Goal: Obtain resource: Download file/media

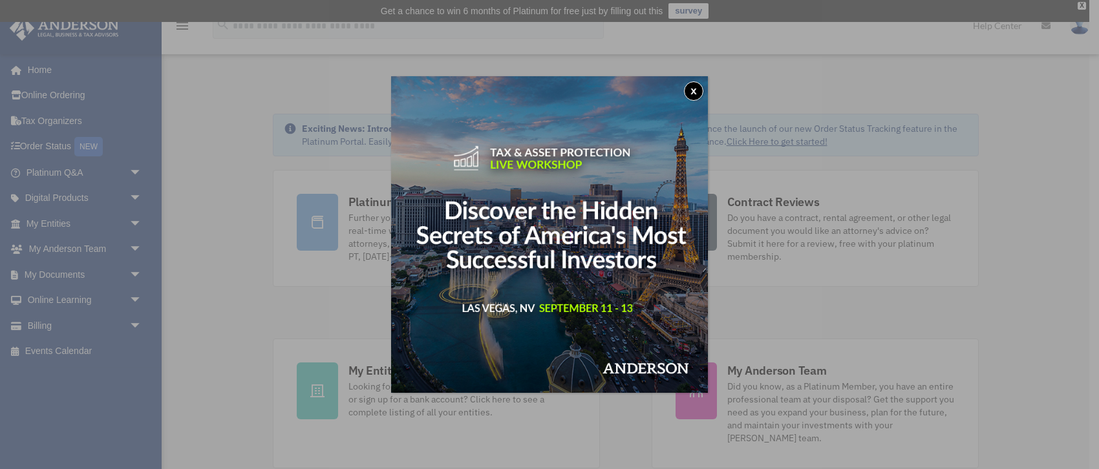
click at [60, 275] on div "x" at bounding box center [549, 234] width 1099 height 469
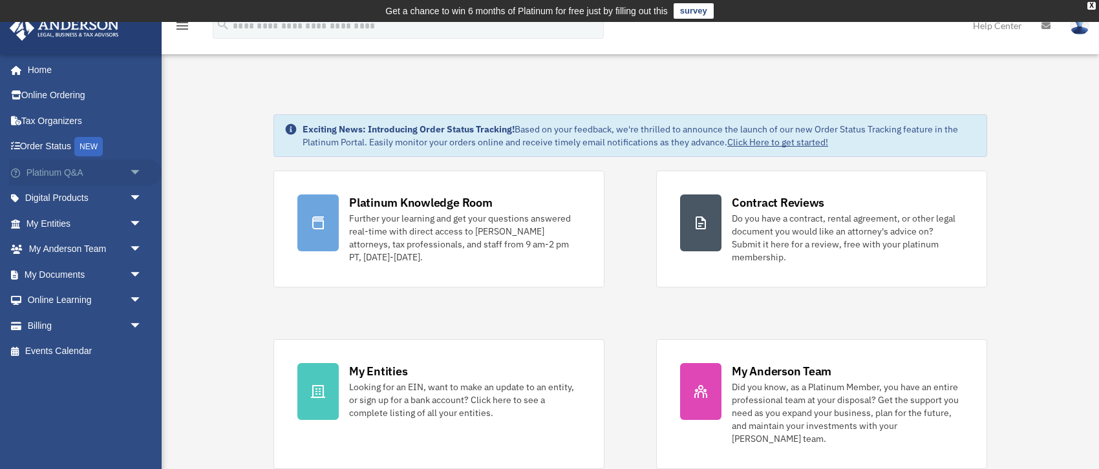
click at [141, 172] on span "arrow_drop_down" at bounding box center [142, 173] width 26 height 26
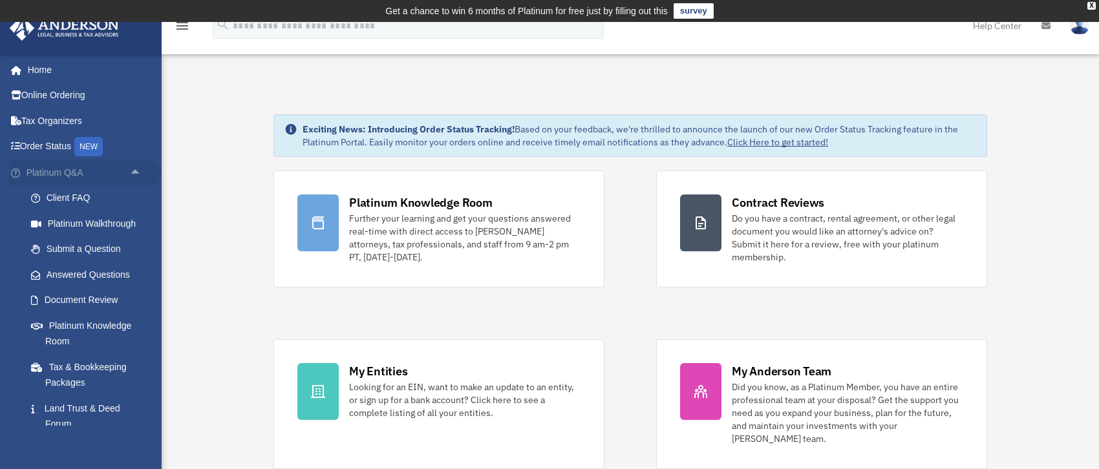
click at [135, 169] on span "arrow_drop_up" at bounding box center [142, 173] width 26 height 26
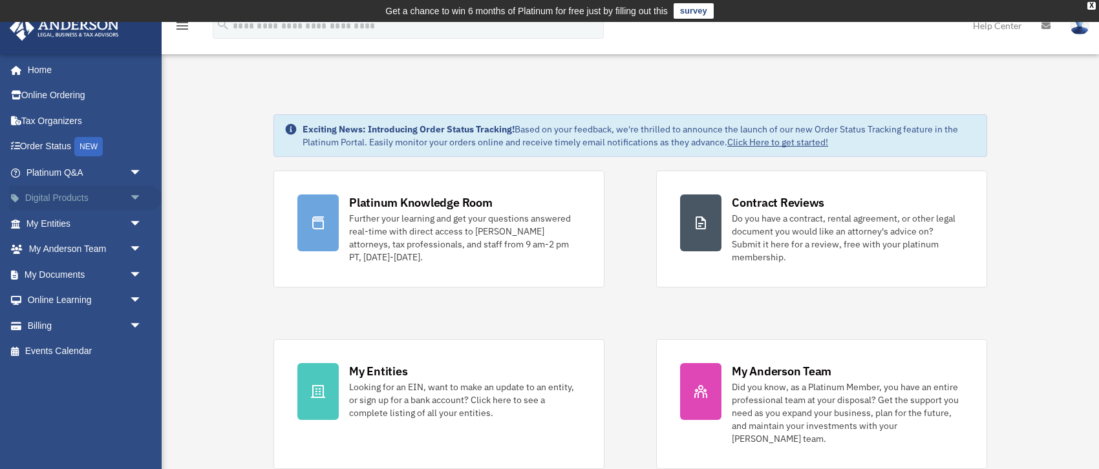
click at [135, 198] on span "arrow_drop_down" at bounding box center [142, 198] width 26 height 26
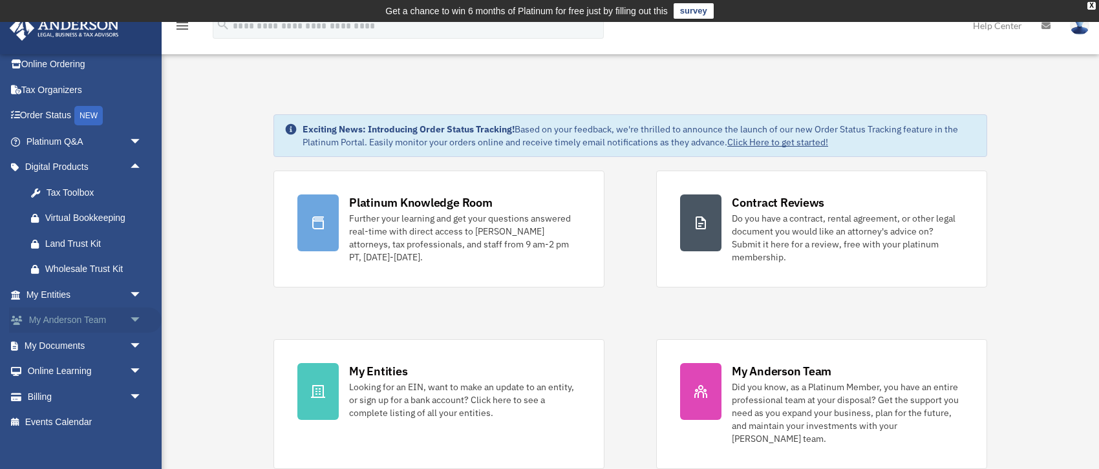
scroll to position [43, 0]
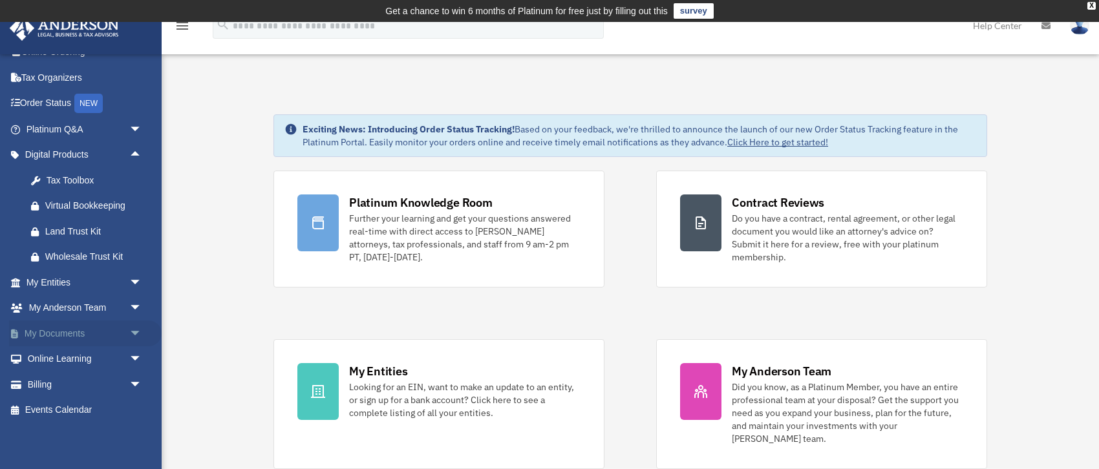
click at [134, 333] on span "arrow_drop_down" at bounding box center [142, 334] width 26 height 26
click at [138, 328] on span "arrow_drop_up" at bounding box center [142, 334] width 26 height 26
click at [141, 304] on span "arrow_drop_down" at bounding box center [142, 308] width 26 height 26
click at [139, 304] on span "arrow_drop_up" at bounding box center [142, 308] width 26 height 26
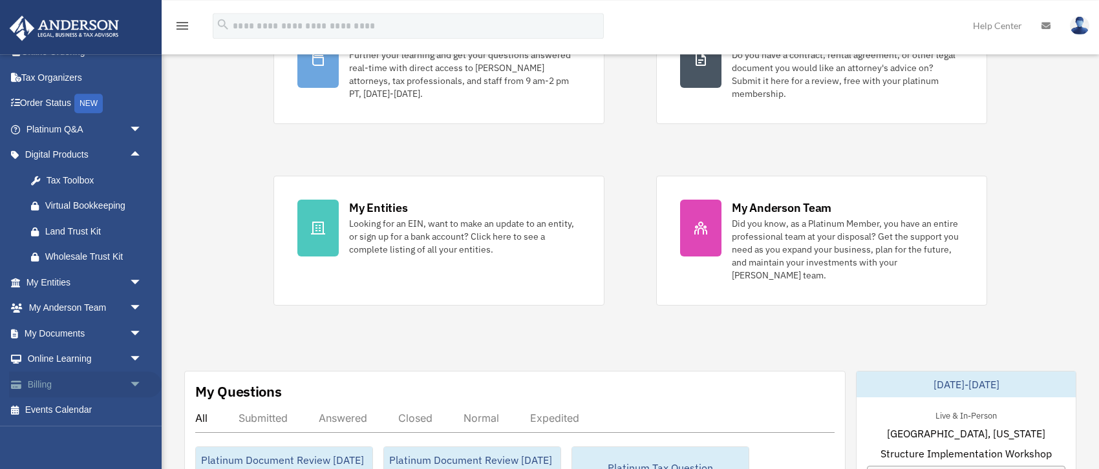
scroll to position [204, 0]
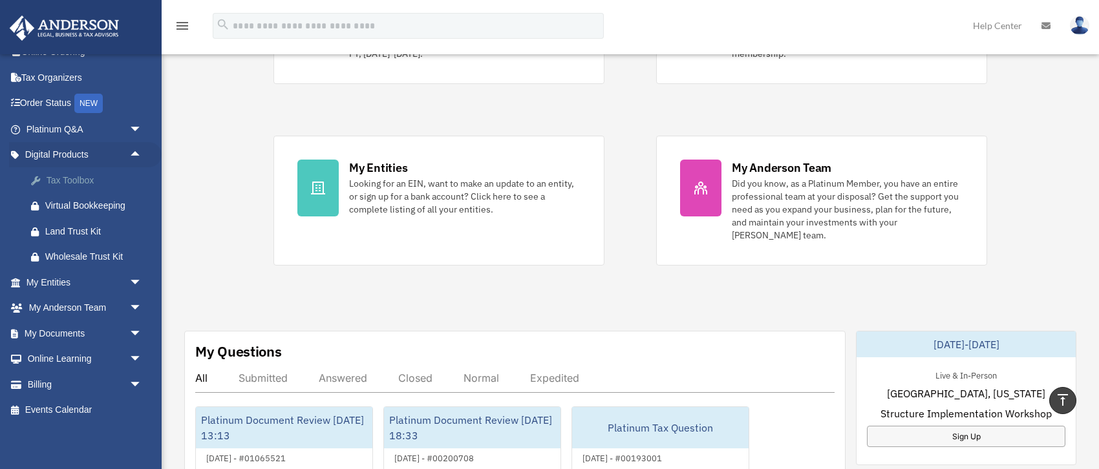
click at [85, 178] on div "Tax Toolbox" at bounding box center [95, 181] width 100 height 16
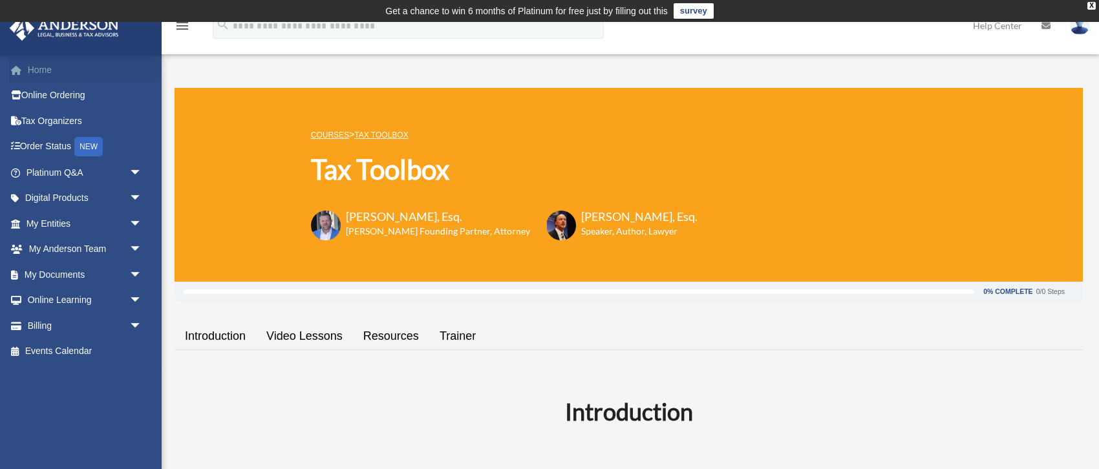
click at [41, 67] on link "Home" at bounding box center [85, 70] width 153 height 26
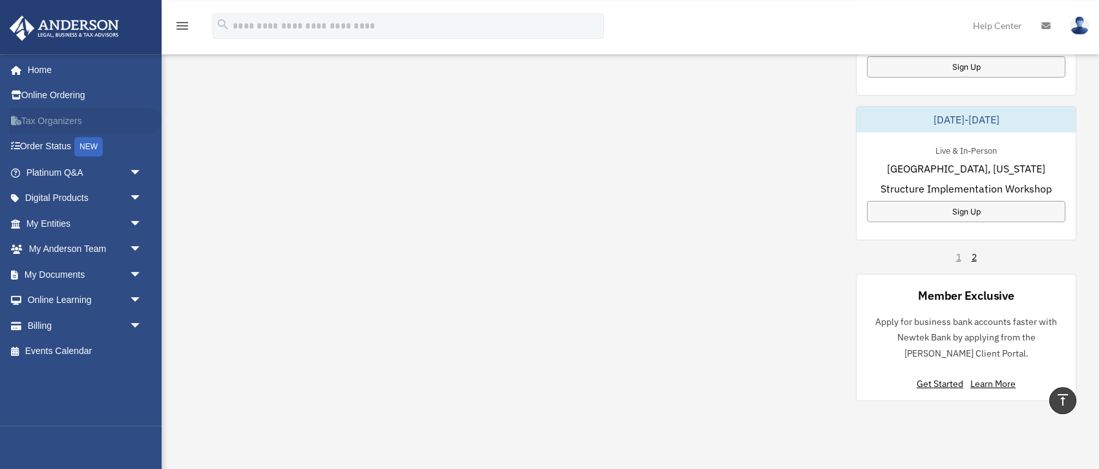
scroll to position [706, 0]
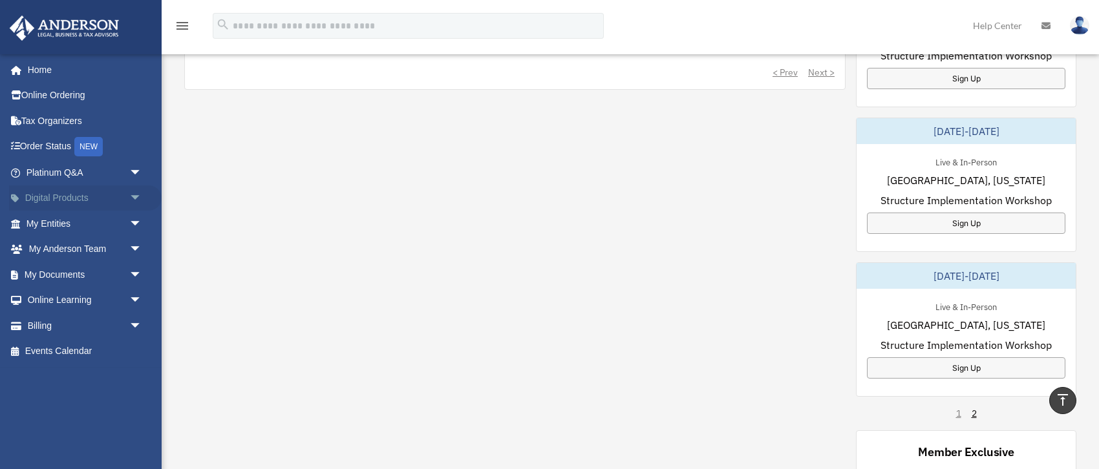
click at [135, 195] on span "arrow_drop_down" at bounding box center [142, 198] width 26 height 26
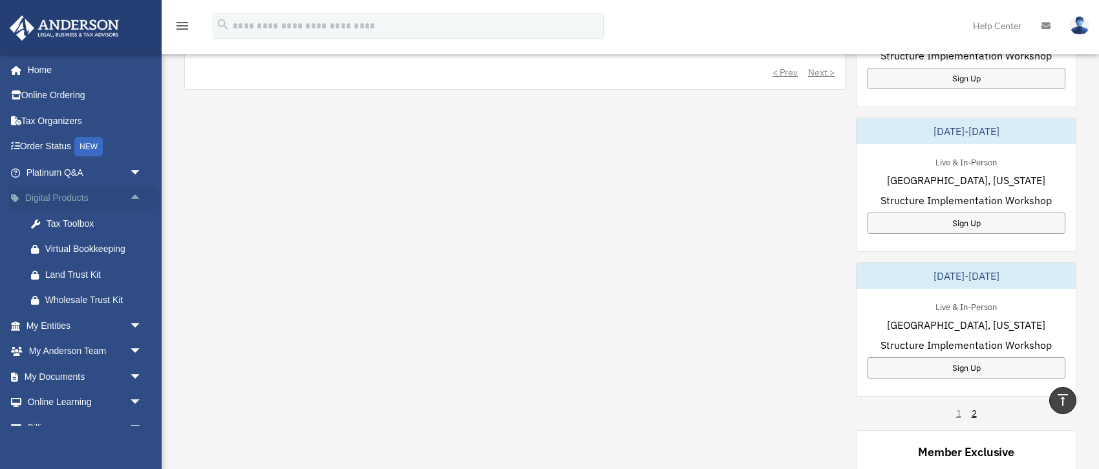
click at [62, 198] on link "Digital Products arrow_drop_up" at bounding box center [85, 198] width 153 height 26
click at [79, 195] on link "Digital Products arrow_drop_up" at bounding box center [85, 198] width 153 height 26
click at [136, 196] on span "arrow_drop_up" at bounding box center [142, 198] width 26 height 26
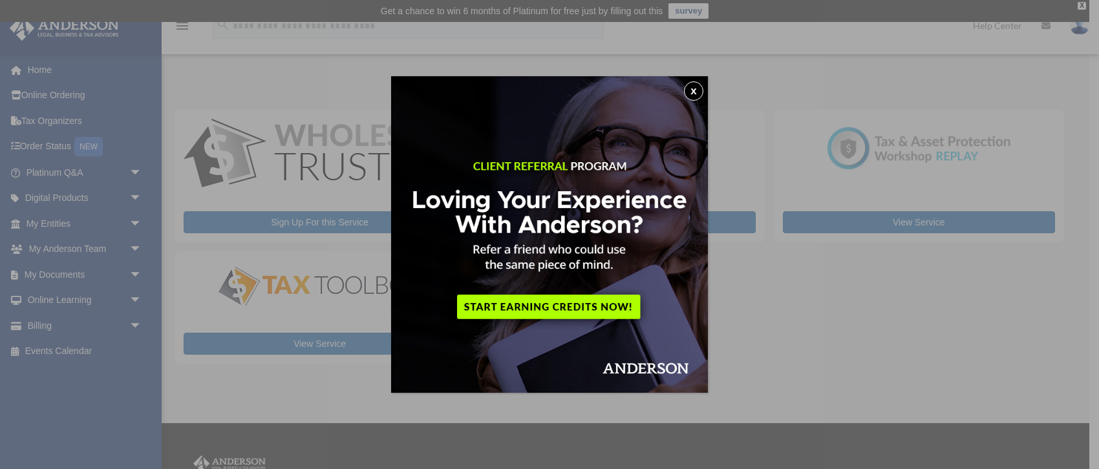
click at [695, 91] on button "x" at bounding box center [693, 90] width 19 height 19
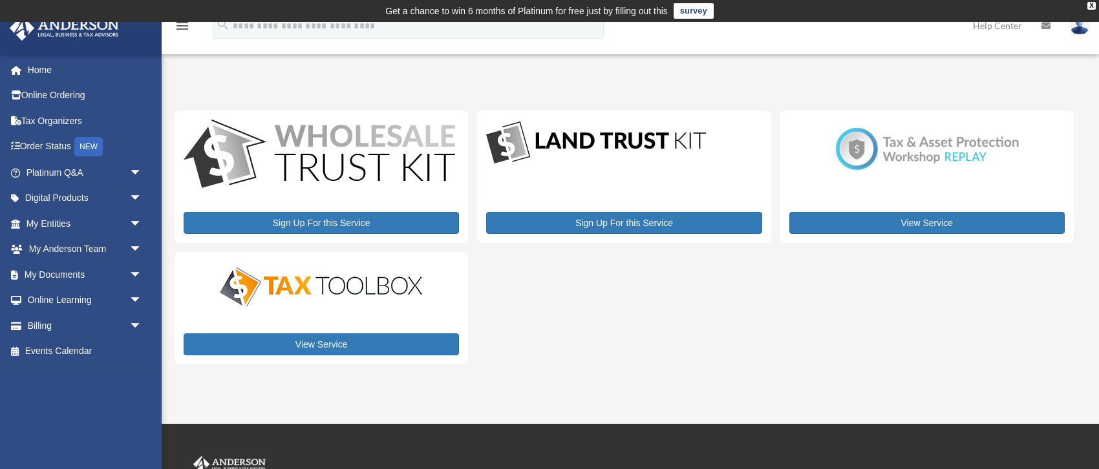
click at [184, 25] on icon "menu" at bounding box center [182, 26] width 16 height 16
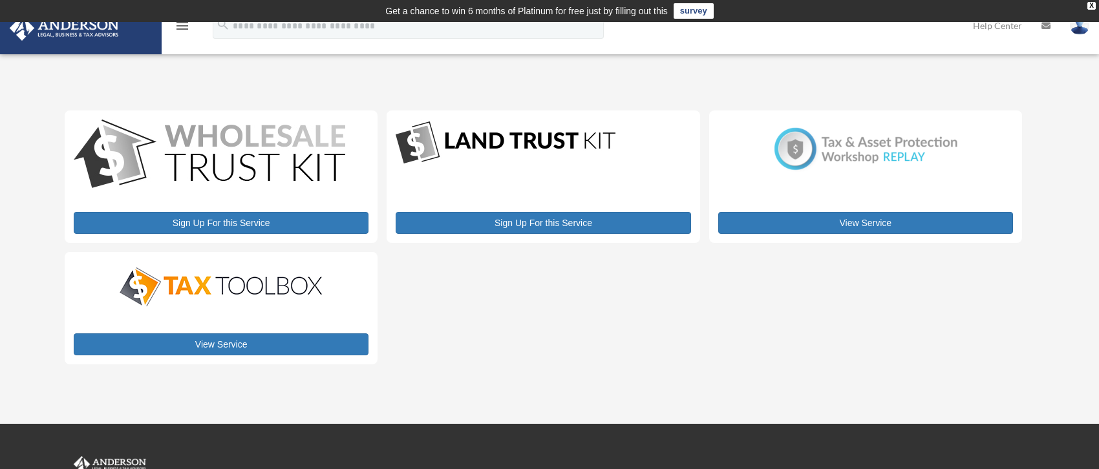
click at [183, 25] on icon "menu" at bounding box center [182, 26] width 16 height 16
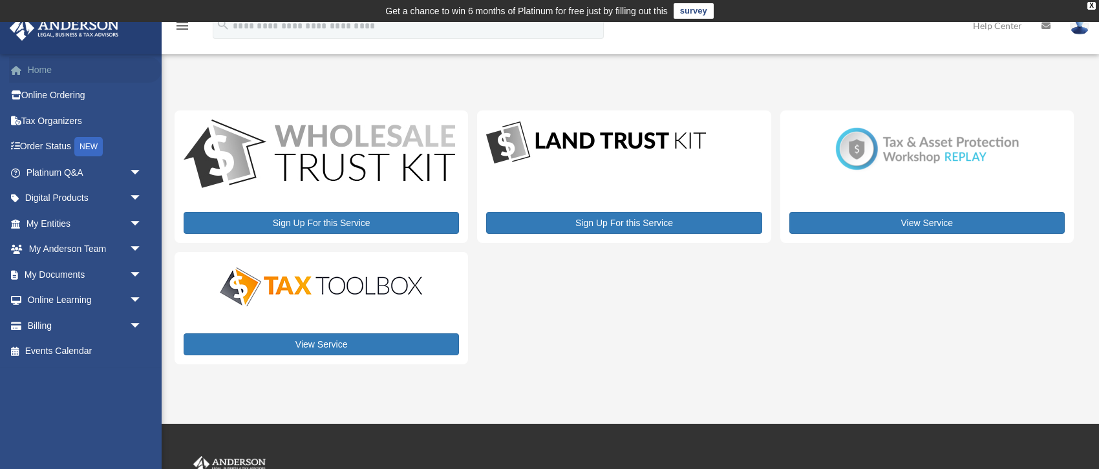
click at [43, 68] on link "Home" at bounding box center [85, 70] width 153 height 26
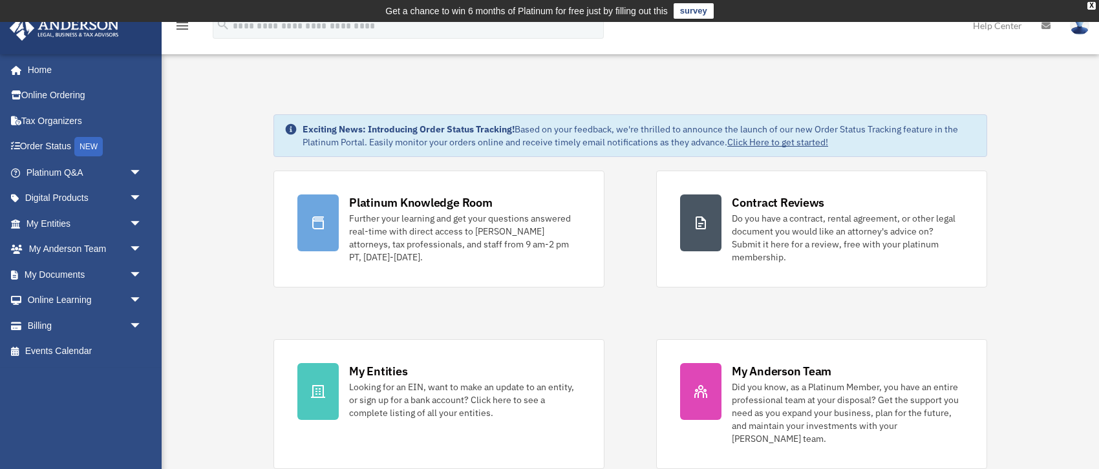
click at [1086, 6] on td "Get a chance to win 6 months of Platinum for free just by filling out this surv…" at bounding box center [549, 11] width 1099 height 22
click at [1088, 6] on div "X" at bounding box center [1091, 6] width 8 height 8
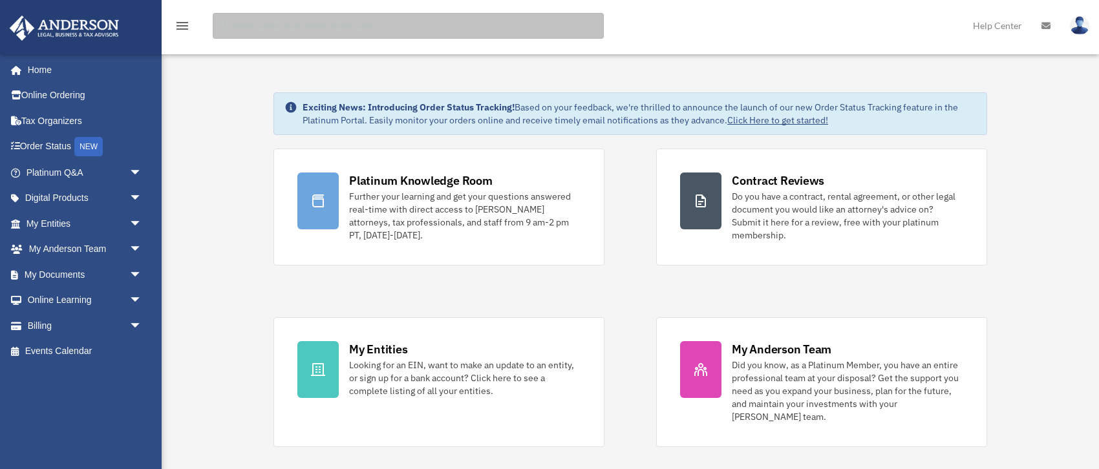
click at [394, 23] on input "search" at bounding box center [408, 26] width 391 height 26
type input "*****"
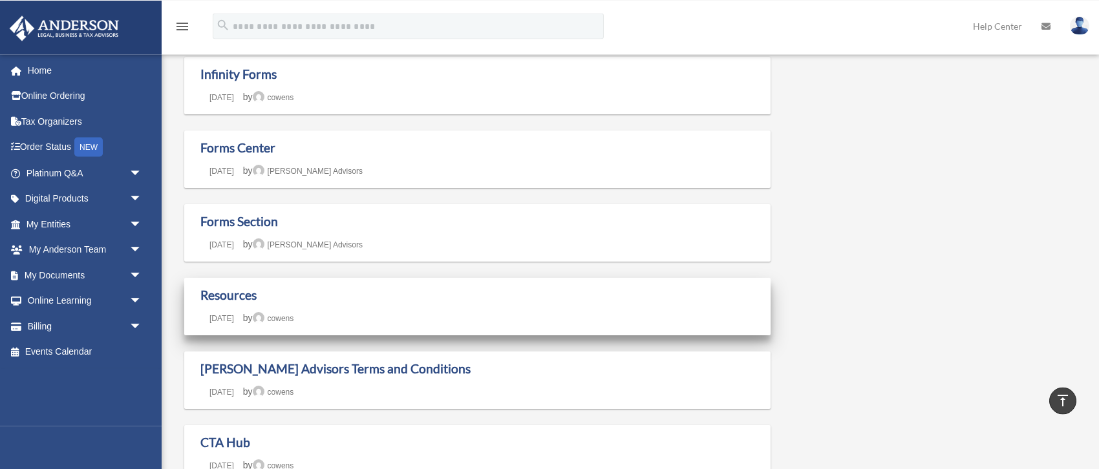
scroll to position [68, 0]
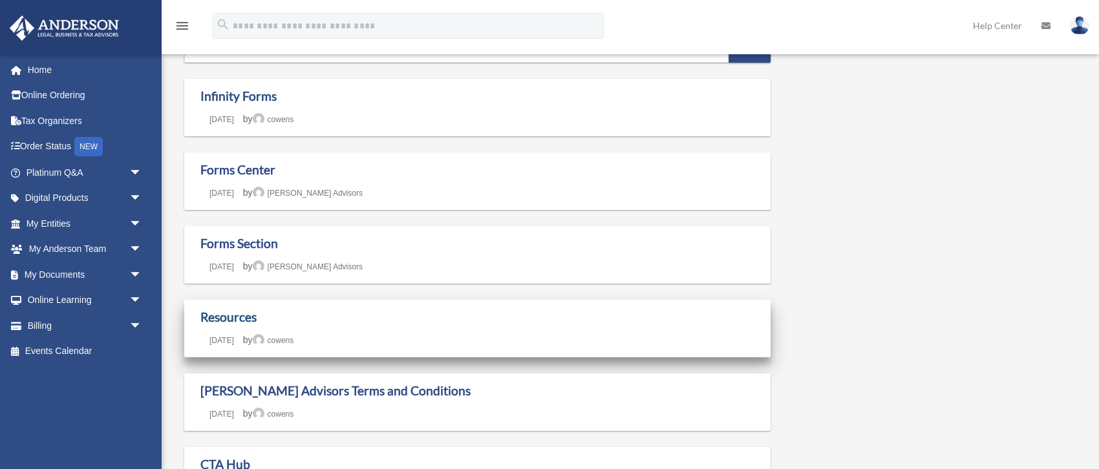
click at [248, 320] on link "Resources" at bounding box center [228, 317] width 56 height 15
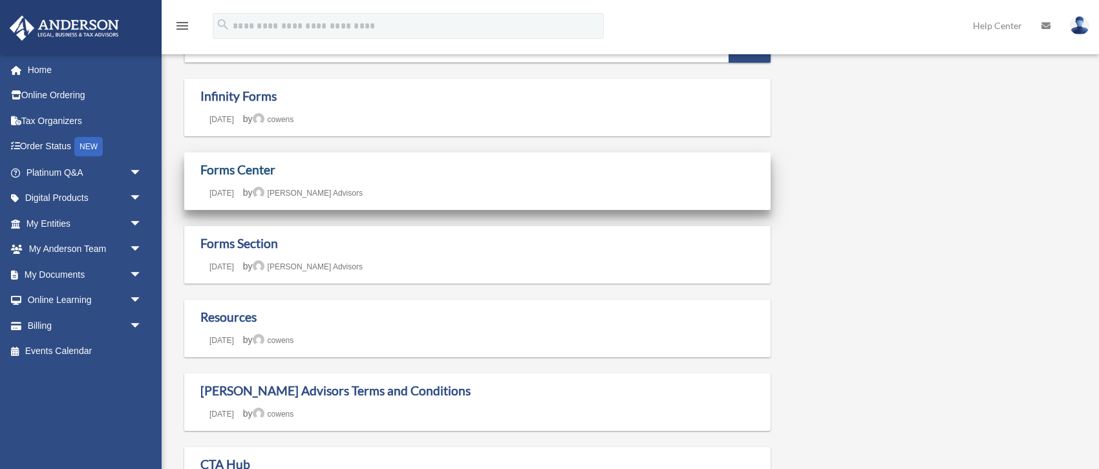
click at [261, 169] on link "Forms Center" at bounding box center [237, 169] width 75 height 15
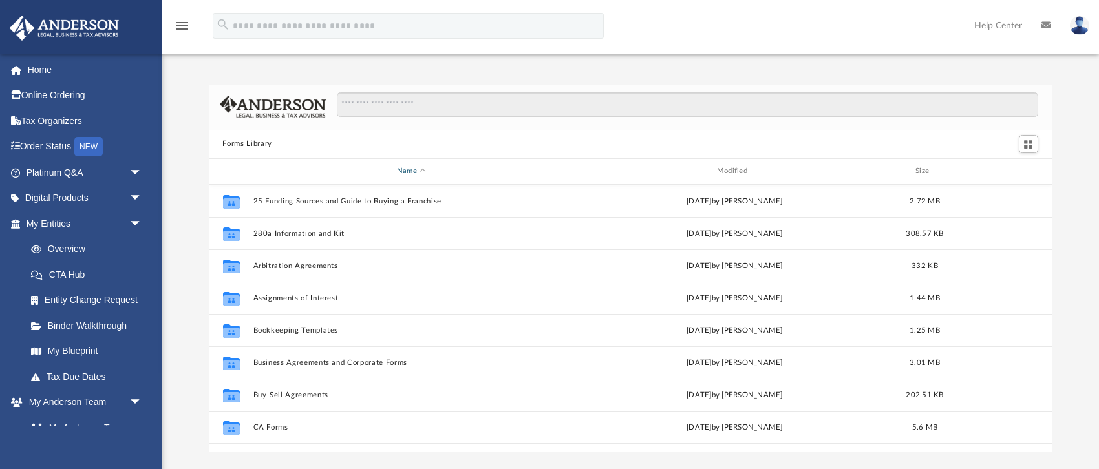
scroll to position [293, 843]
click at [448, 106] on input "Search files and folders" at bounding box center [687, 104] width 700 height 25
type input "*****"
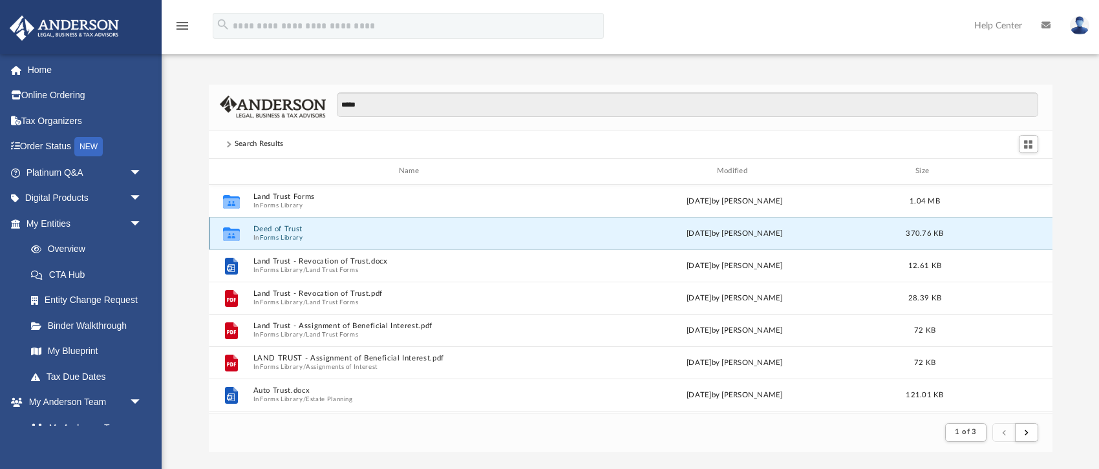
click at [272, 230] on button "Deed of Trust" at bounding box center [411, 229] width 317 height 8
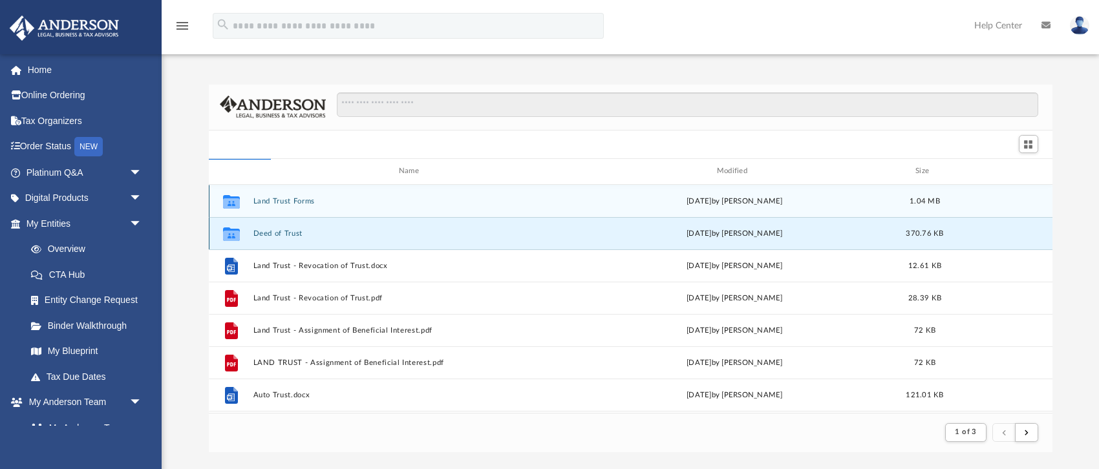
scroll to position [293, 843]
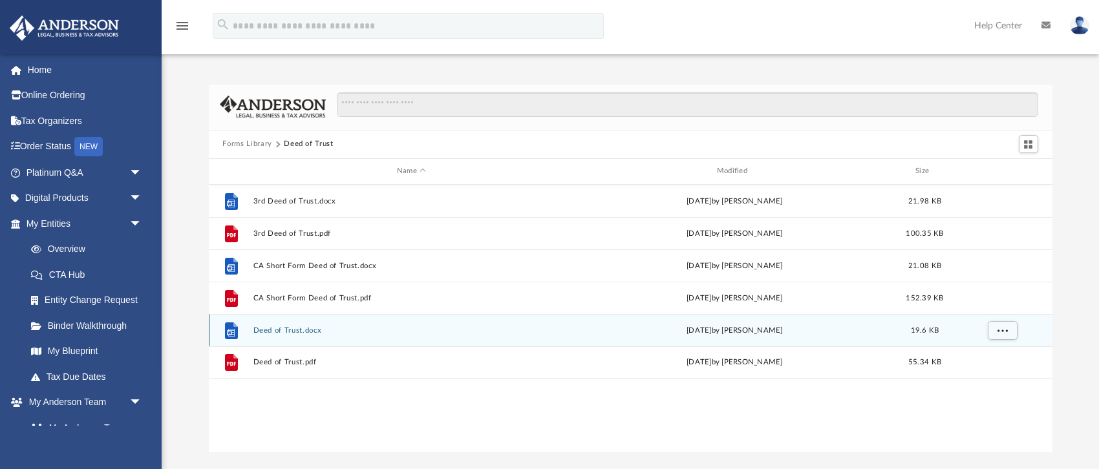
click at [290, 327] on button "Deed of Trust.docx" at bounding box center [411, 330] width 317 height 8
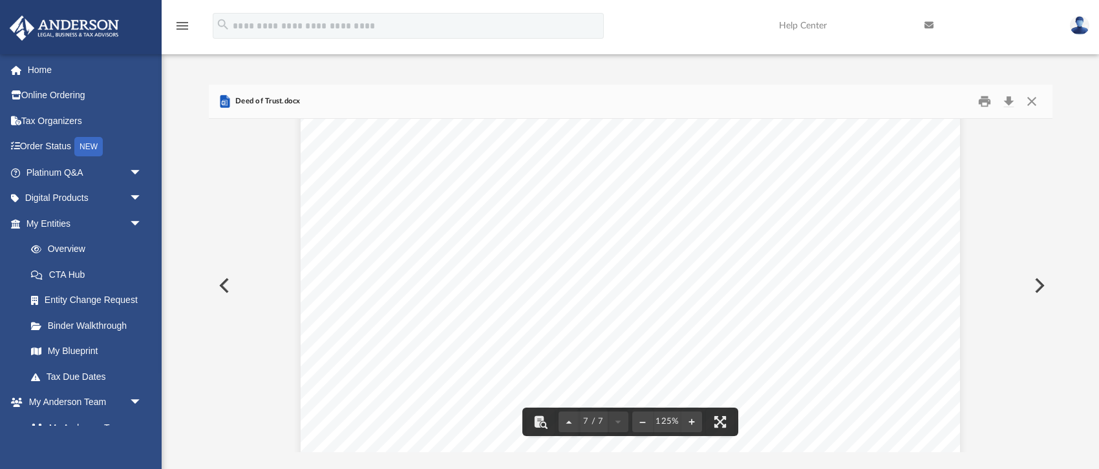
scroll to position [5288, 0]
click at [1008, 103] on button "Download" at bounding box center [1008, 101] width 23 height 20
click at [44, 70] on link "Home" at bounding box center [85, 70] width 153 height 26
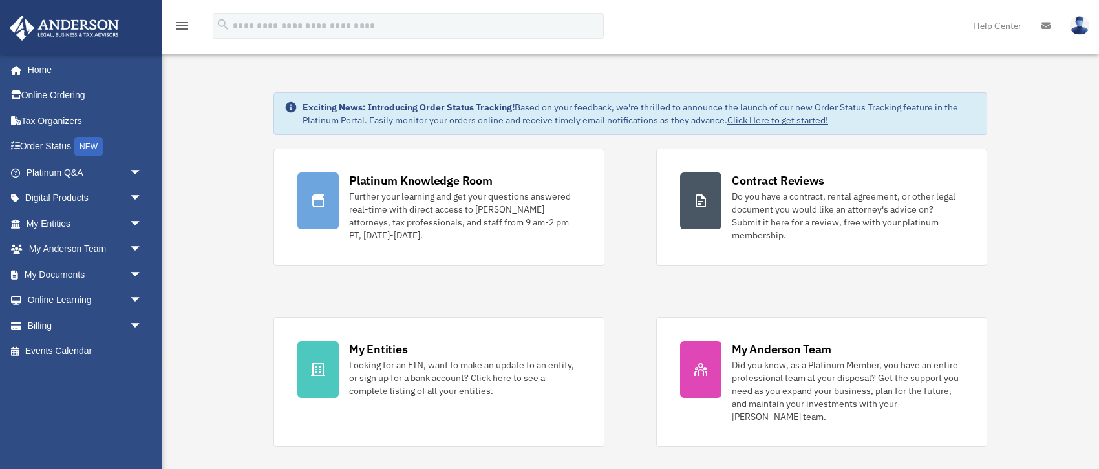
click at [1077, 29] on img at bounding box center [1078, 25] width 19 height 19
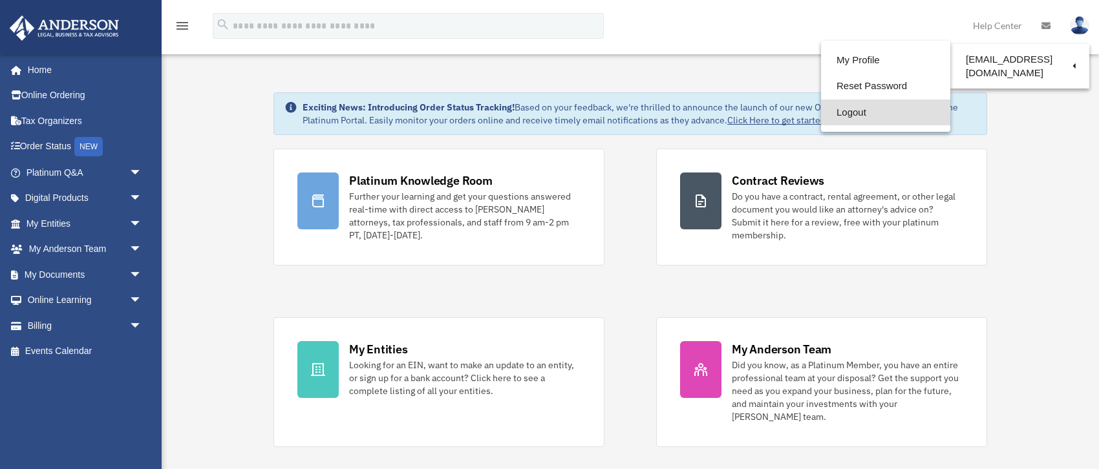
click at [821, 112] on link "Logout" at bounding box center [885, 113] width 129 height 26
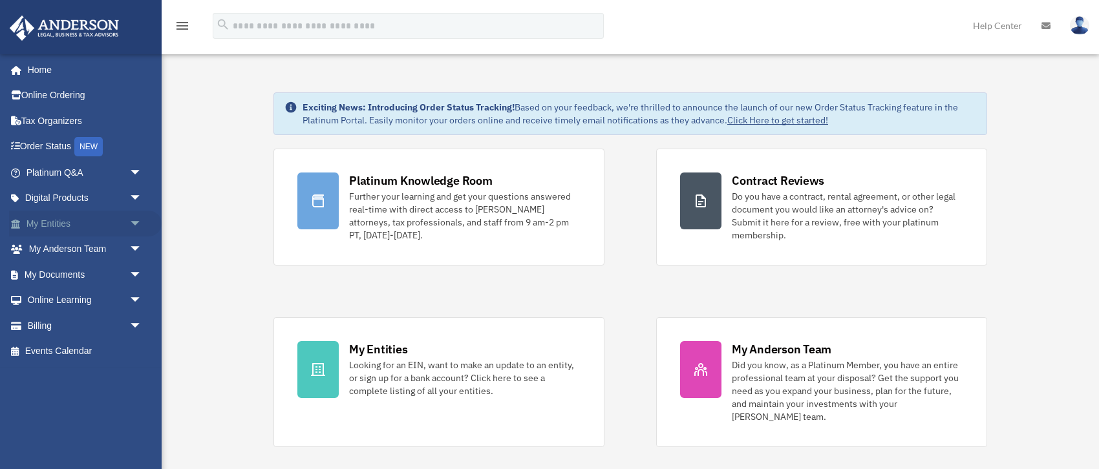
click at [57, 222] on link "My Entities arrow_drop_down" at bounding box center [85, 224] width 153 height 26
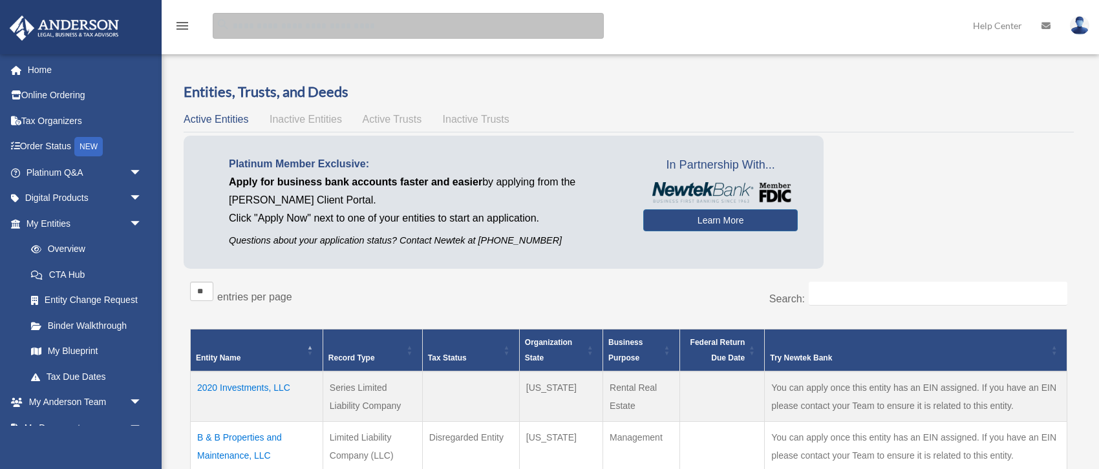
click at [413, 26] on input "search" at bounding box center [408, 26] width 391 height 26
type input "*****"
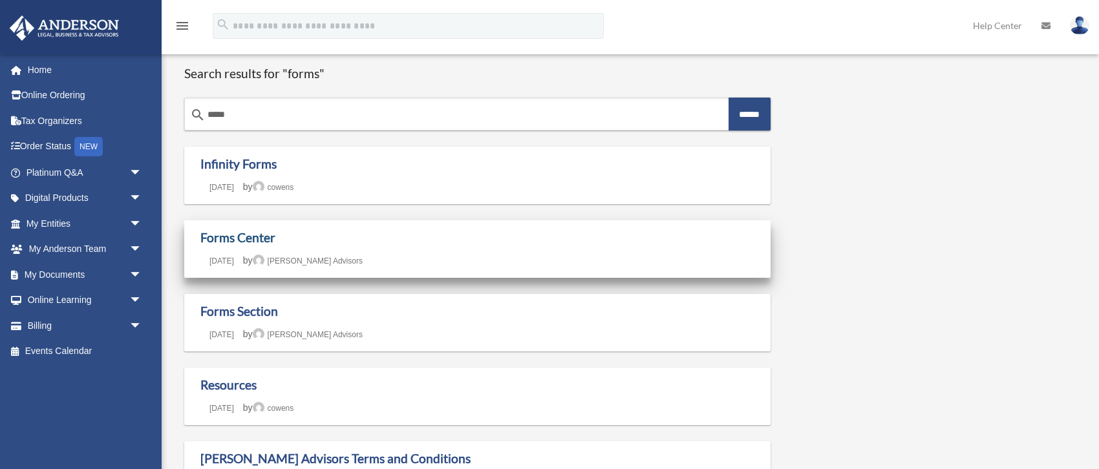
click at [223, 236] on link "Forms Center" at bounding box center [237, 237] width 75 height 15
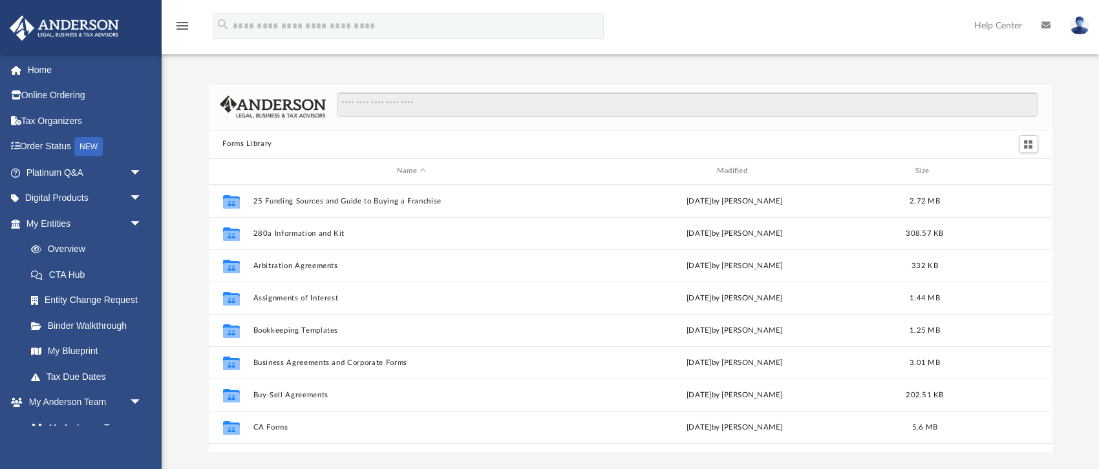
scroll to position [293, 843]
click at [516, 103] on input "Search files and folders" at bounding box center [687, 104] width 700 height 25
type input "******"
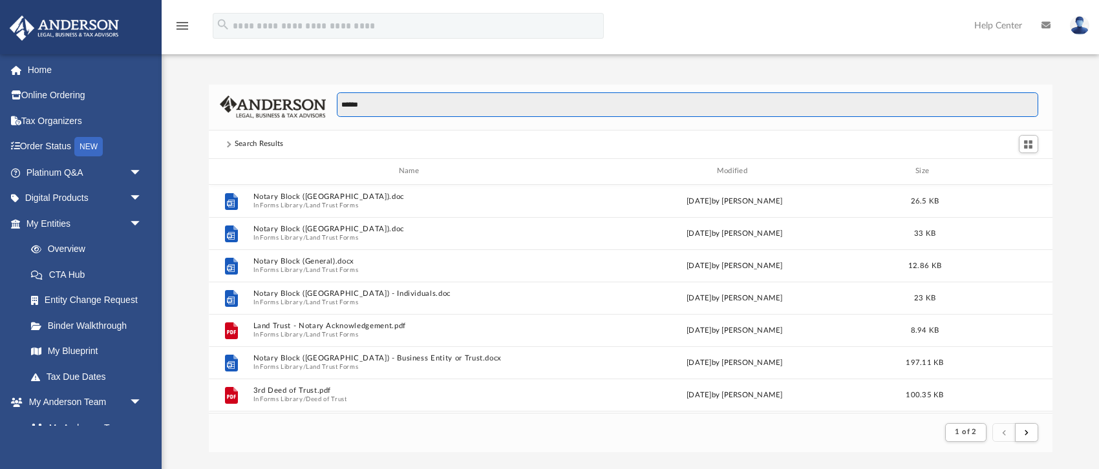
scroll to position [253, 843]
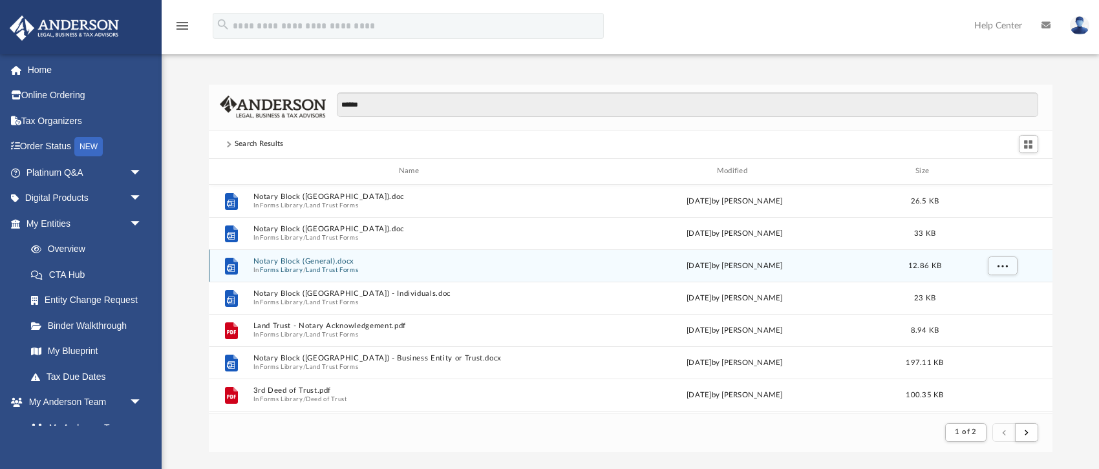
click at [279, 264] on button "Notary Block (General).docx" at bounding box center [411, 261] width 317 height 8
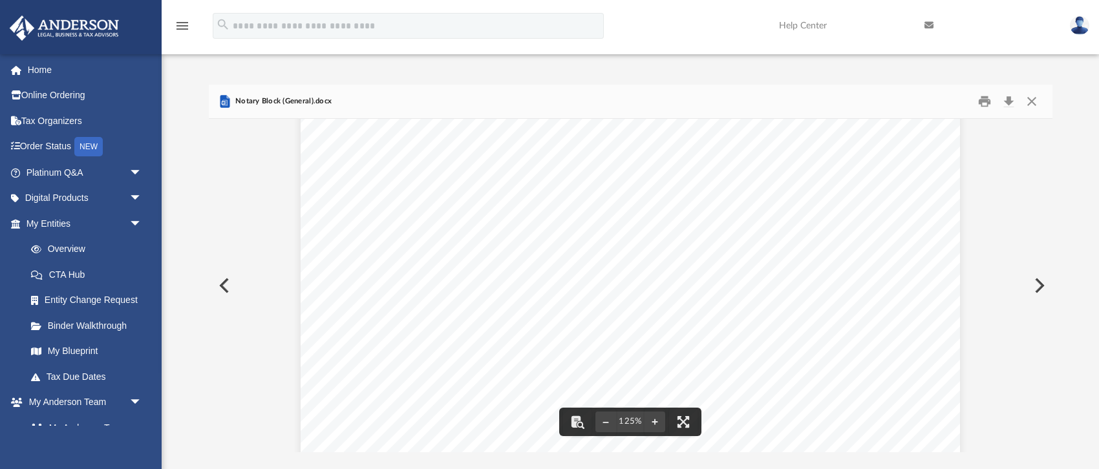
scroll to position [0, 0]
click at [1011, 100] on button "Download" at bounding box center [1008, 101] width 23 height 20
click at [224, 284] on button "Preview" at bounding box center [223, 286] width 28 height 36
click at [371, 100] on div "Notary Block (CA).doc" at bounding box center [630, 102] width 843 height 34
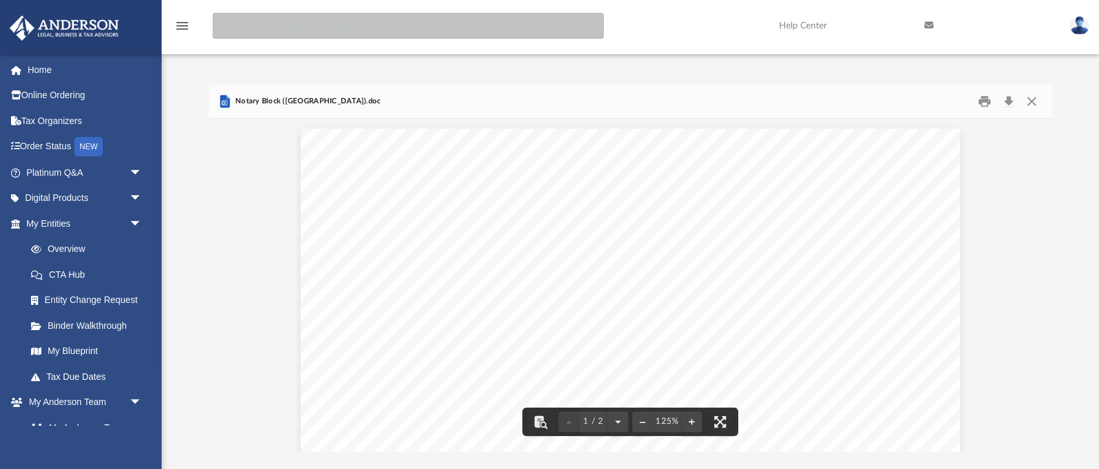
click at [364, 26] on input "search" at bounding box center [408, 26] width 391 height 26
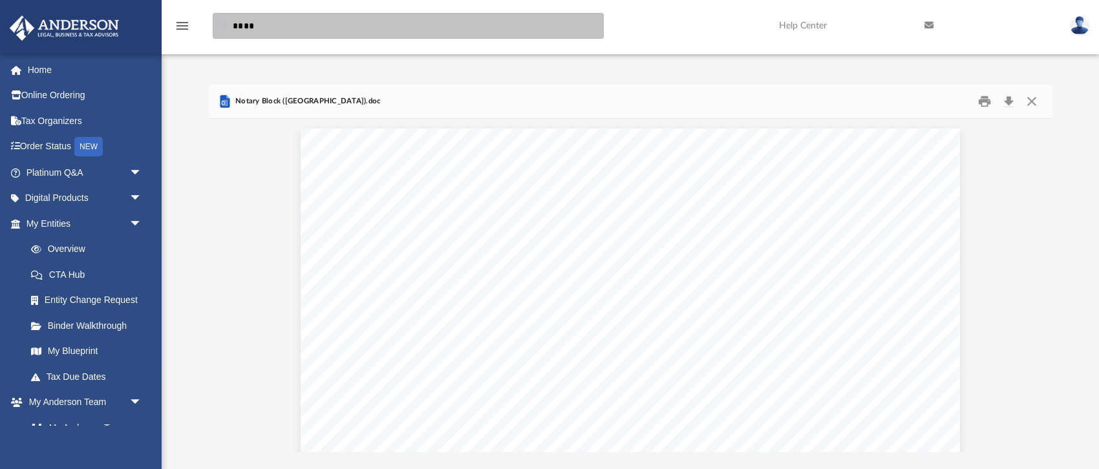
type input "****"
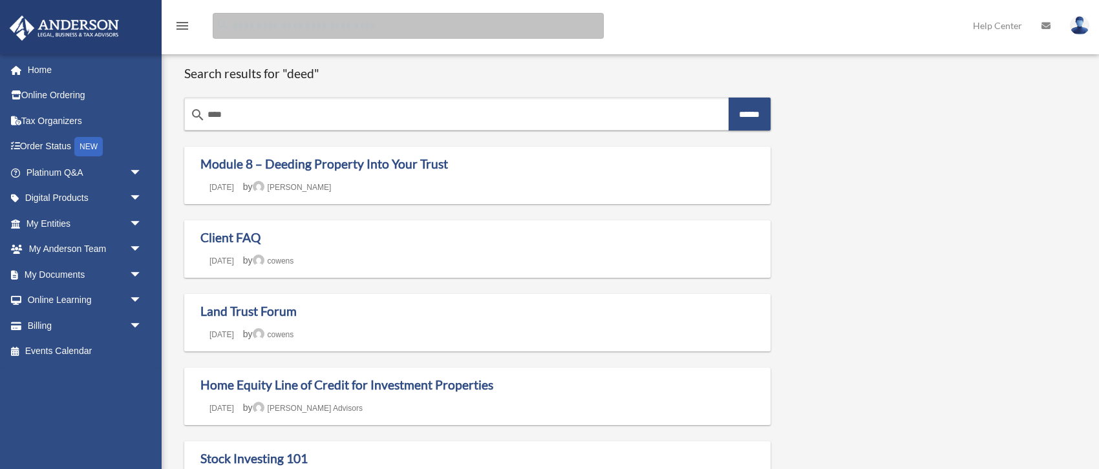
click at [348, 25] on input "Search for:" at bounding box center [408, 26] width 391 height 26
type input "****"
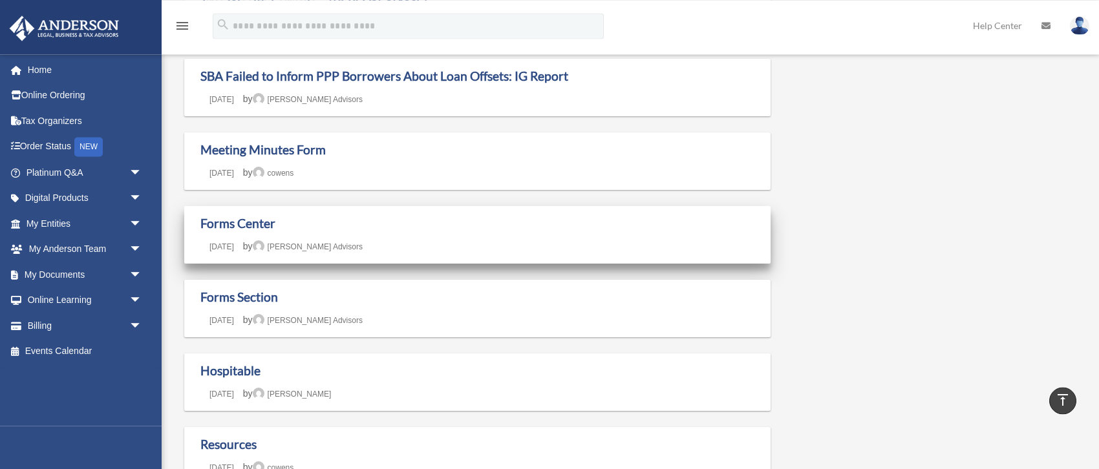
scroll to position [679, 0]
click at [260, 224] on link "Forms Center" at bounding box center [237, 222] width 75 height 15
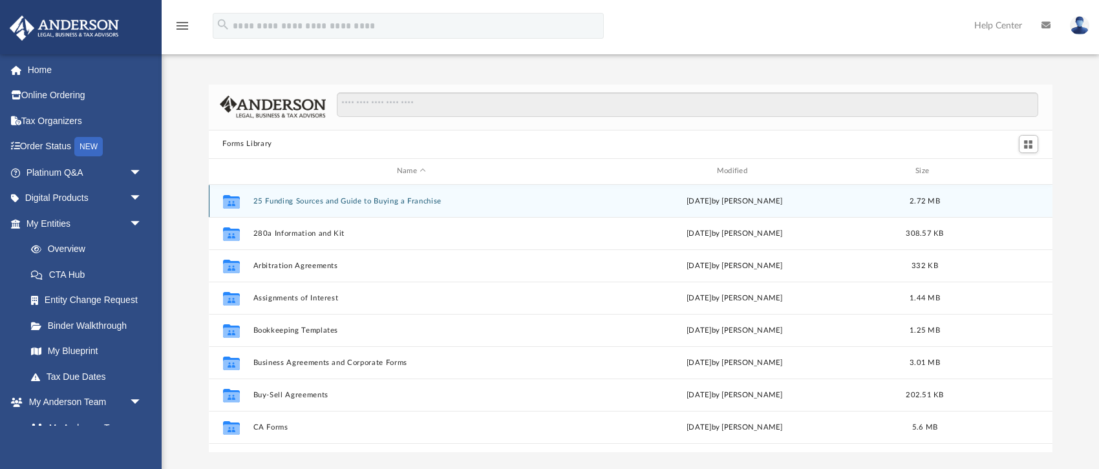
scroll to position [293, 843]
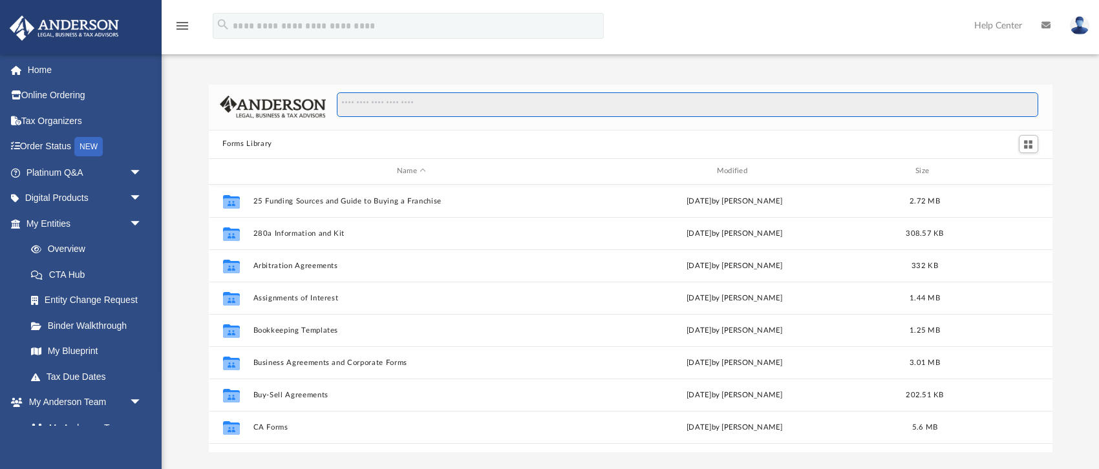
click at [406, 101] on input "Search files and folders" at bounding box center [687, 104] width 700 height 25
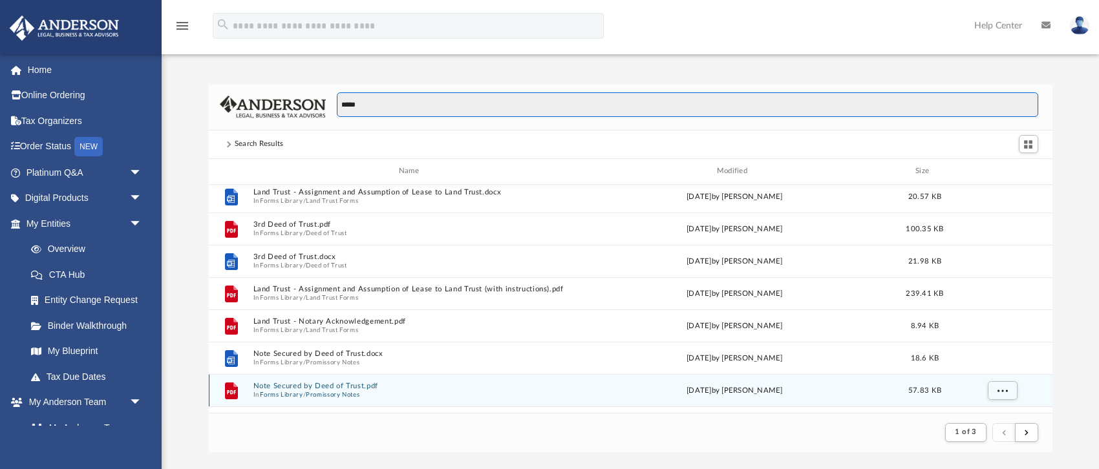
scroll to position [349, 0]
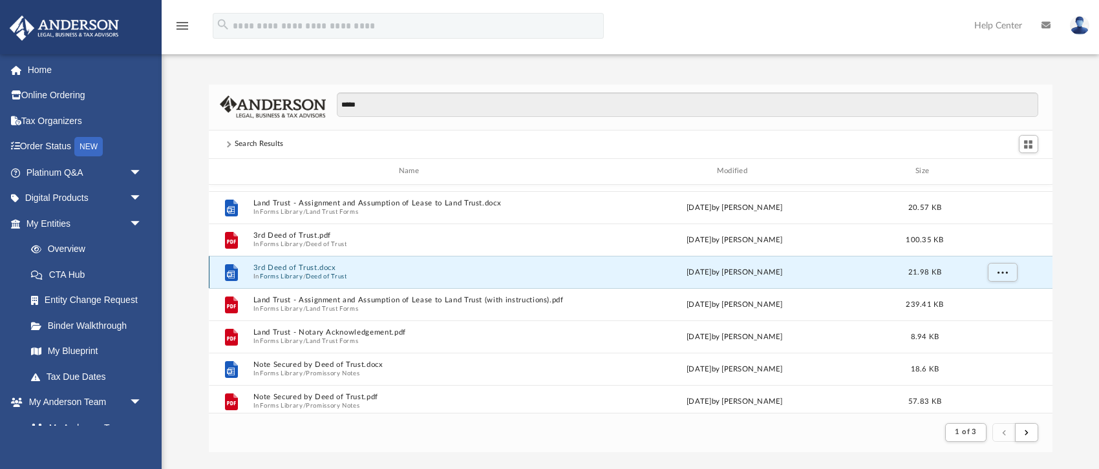
click at [285, 269] on button "3rd Deed of Trust.docx" at bounding box center [411, 268] width 317 height 8
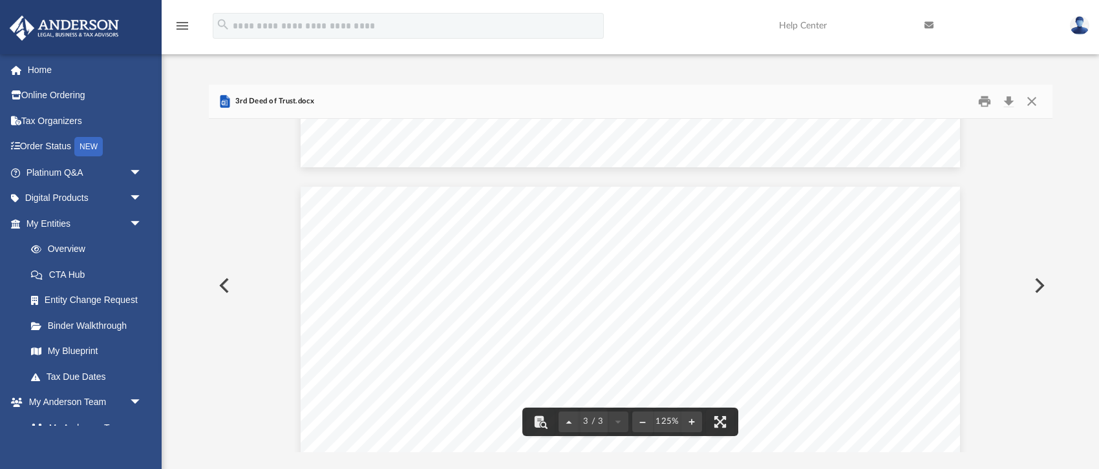
scroll to position [1648, 0]
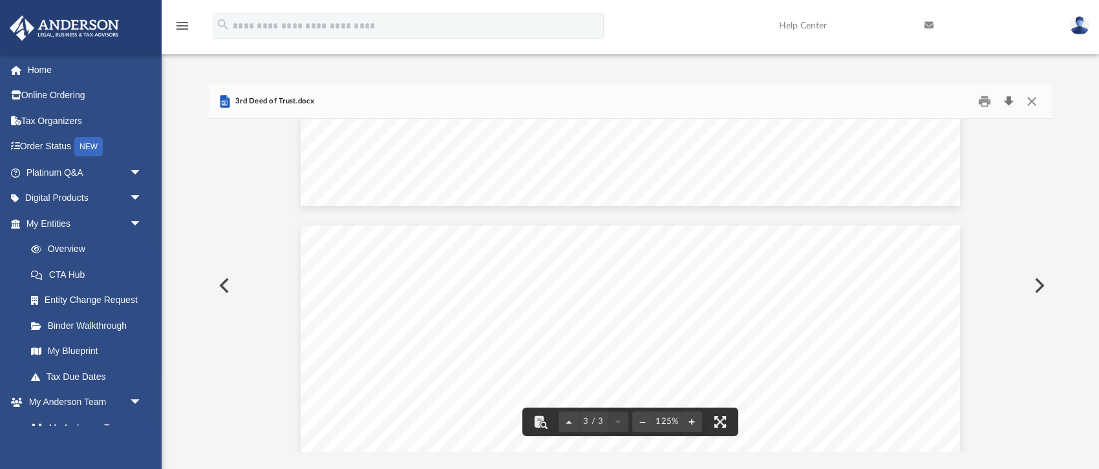
click at [1008, 102] on button "Download" at bounding box center [1008, 101] width 23 height 20
click at [351, 98] on div "3rd Deed of Trust.docx" at bounding box center [630, 102] width 843 height 34
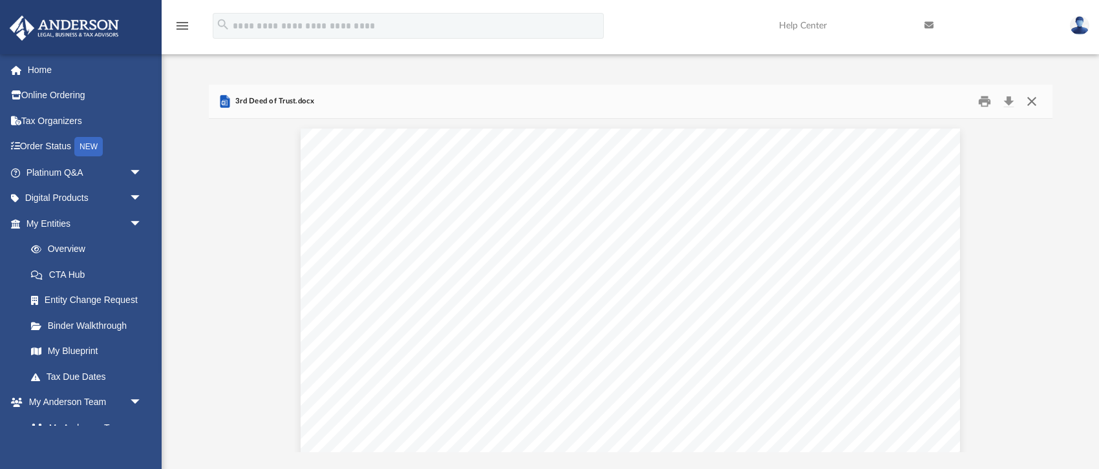
click at [1030, 100] on button "Close" at bounding box center [1031, 101] width 23 height 20
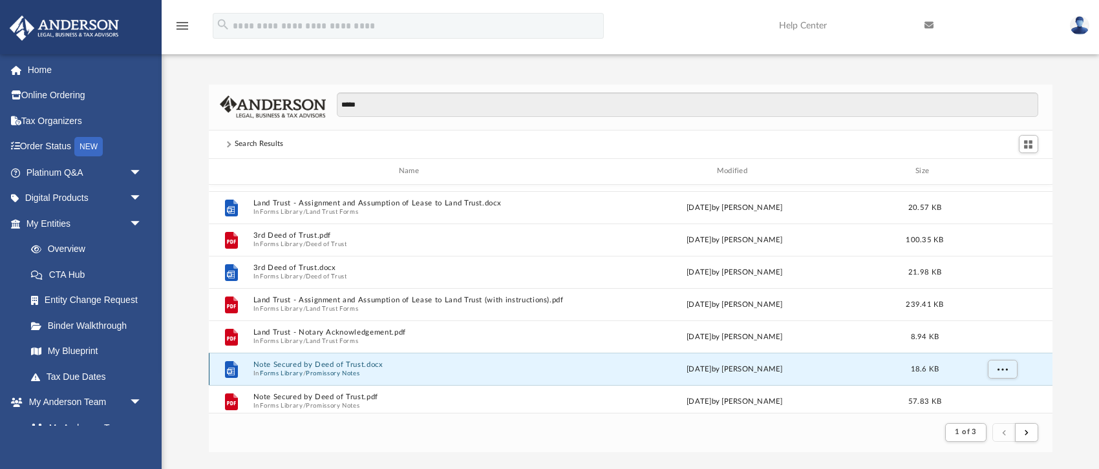
click at [345, 363] on button "Note Secured by Deed of Trust.docx" at bounding box center [411, 365] width 317 height 8
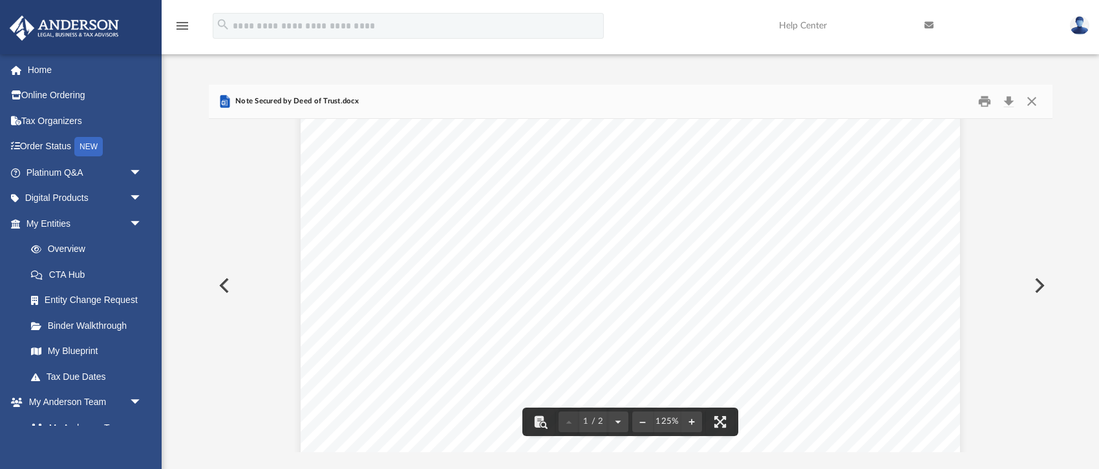
scroll to position [97, 0]
click at [1029, 103] on button "Close" at bounding box center [1031, 101] width 23 height 20
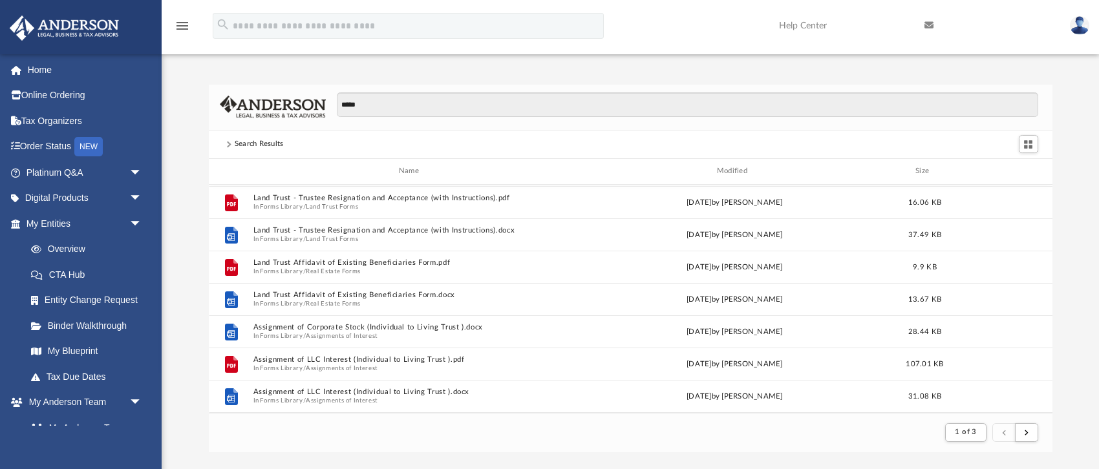
scroll to position [916, 0]
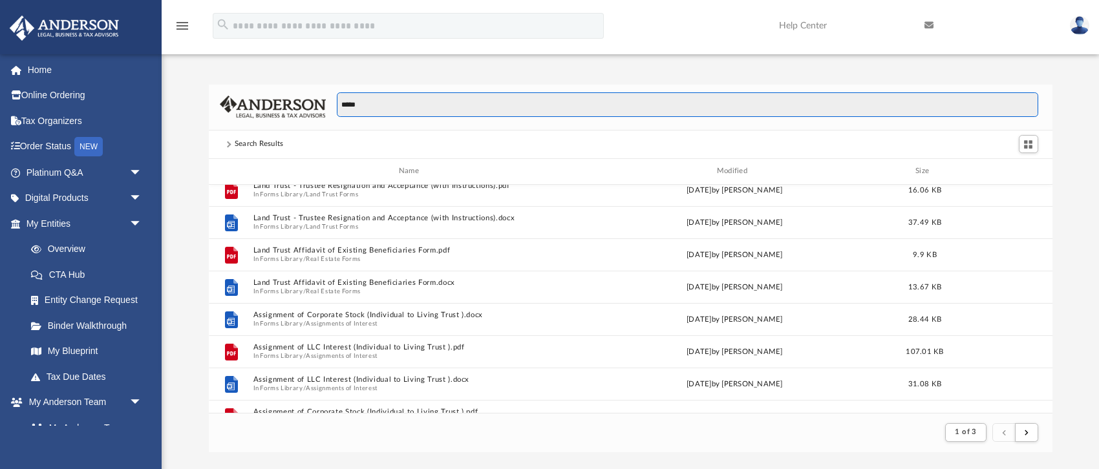
click at [391, 107] on input "*****" at bounding box center [687, 104] width 700 height 25
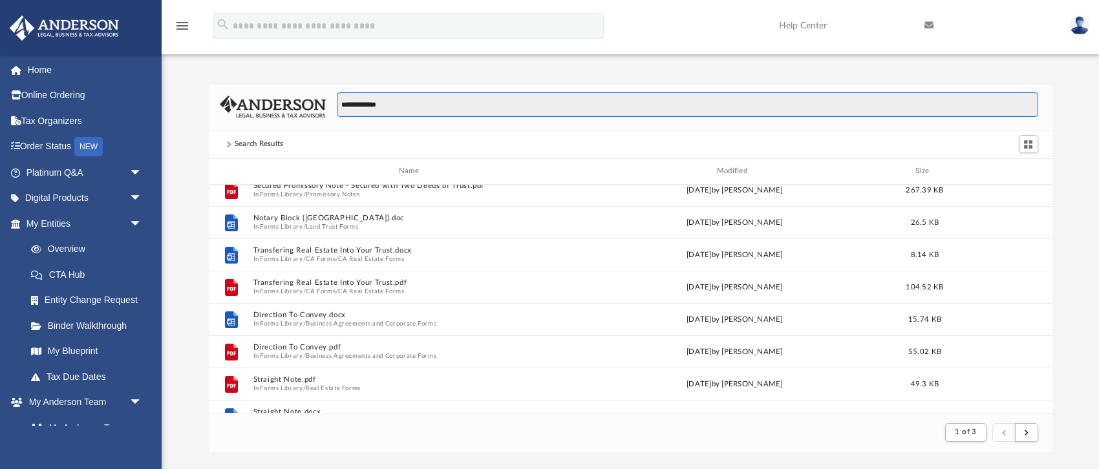
type input "**********"
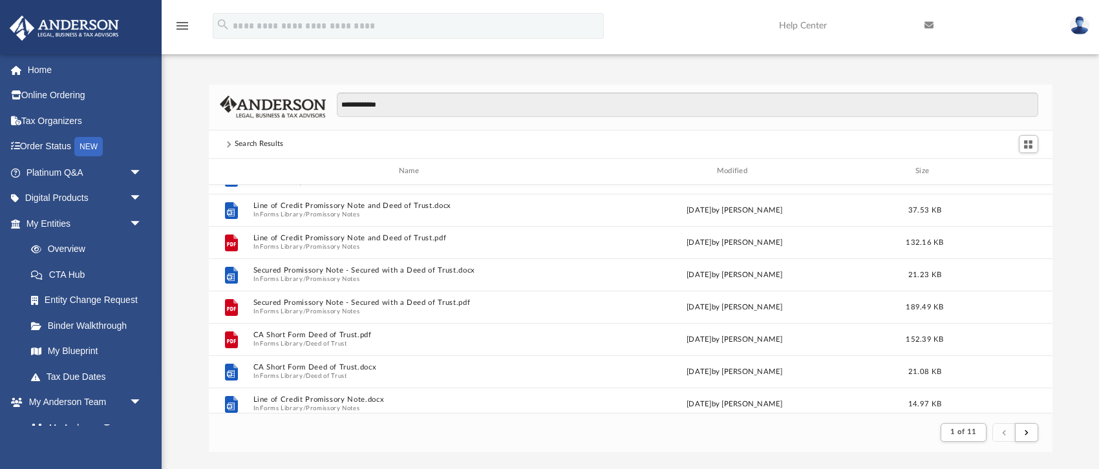
scroll to position [218, 0]
click at [42, 68] on link "Home" at bounding box center [85, 70] width 153 height 26
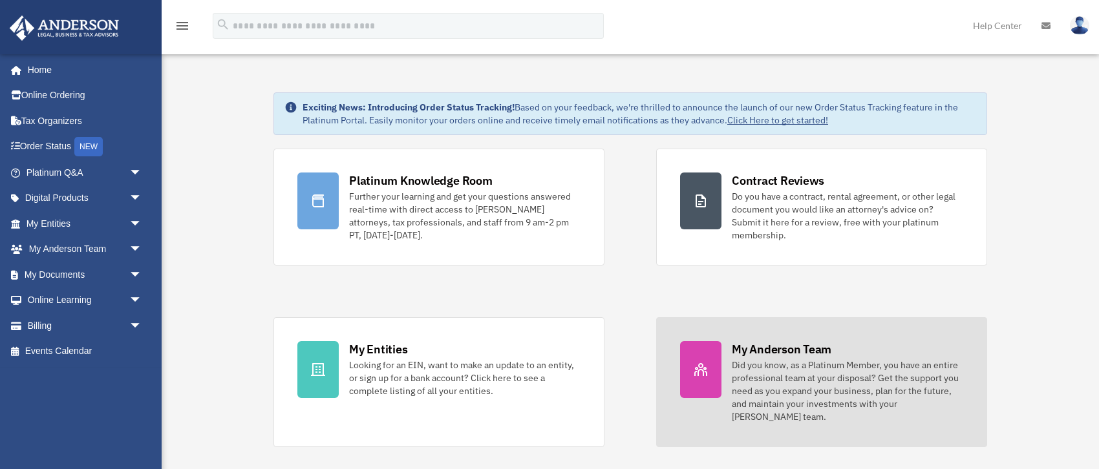
click at [791, 368] on div "Did you know, as a Platinum Member, you have an entire professional team at you…" at bounding box center [847, 391] width 231 height 65
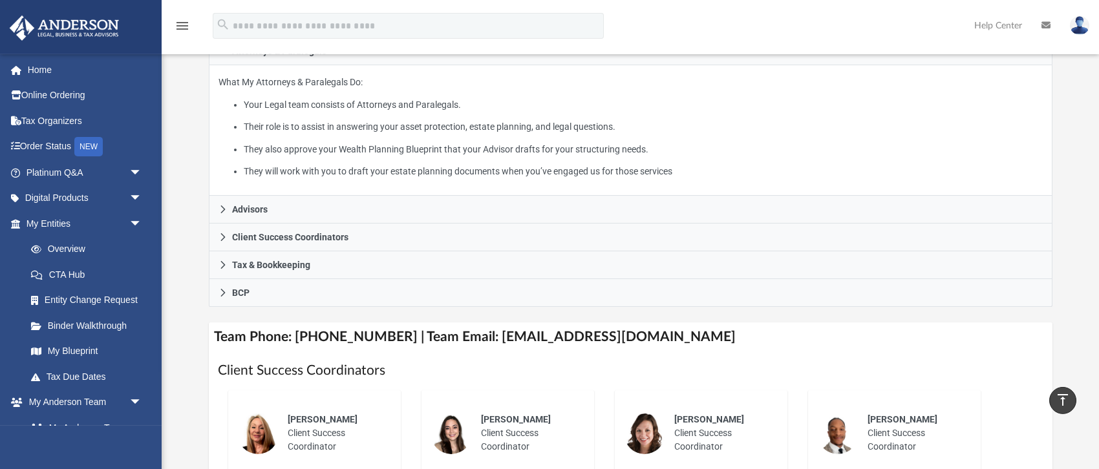
scroll to position [204, 0]
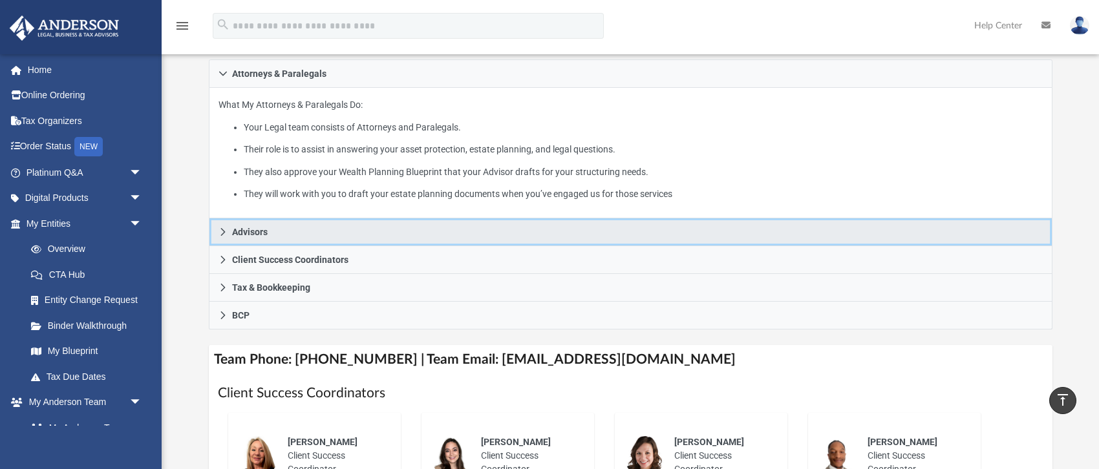
click at [222, 229] on icon at bounding box center [222, 231] width 9 height 9
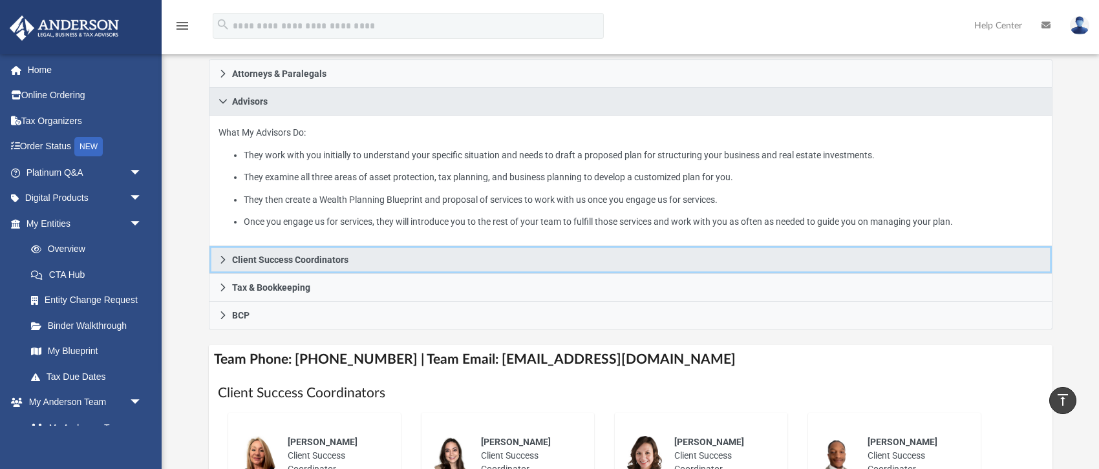
click at [224, 258] on icon at bounding box center [222, 259] width 9 height 9
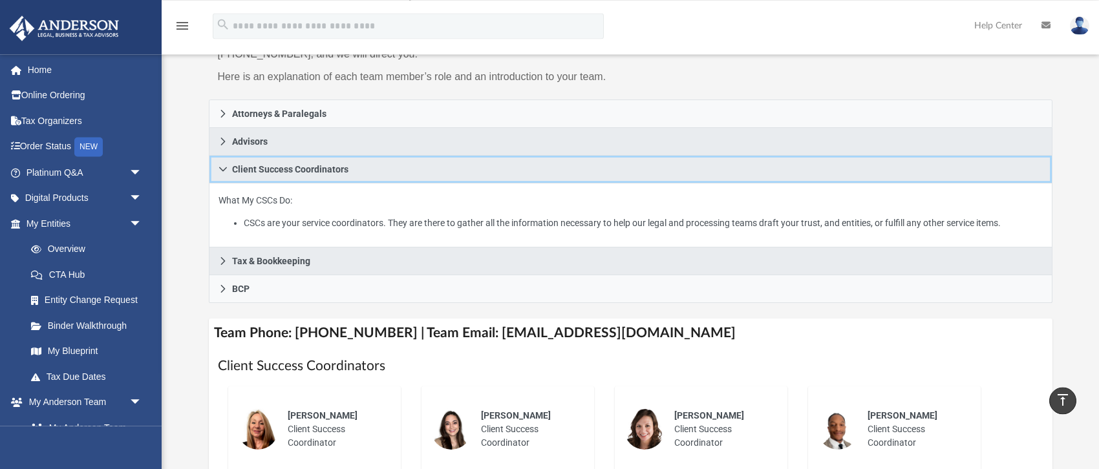
scroll to position [136, 0]
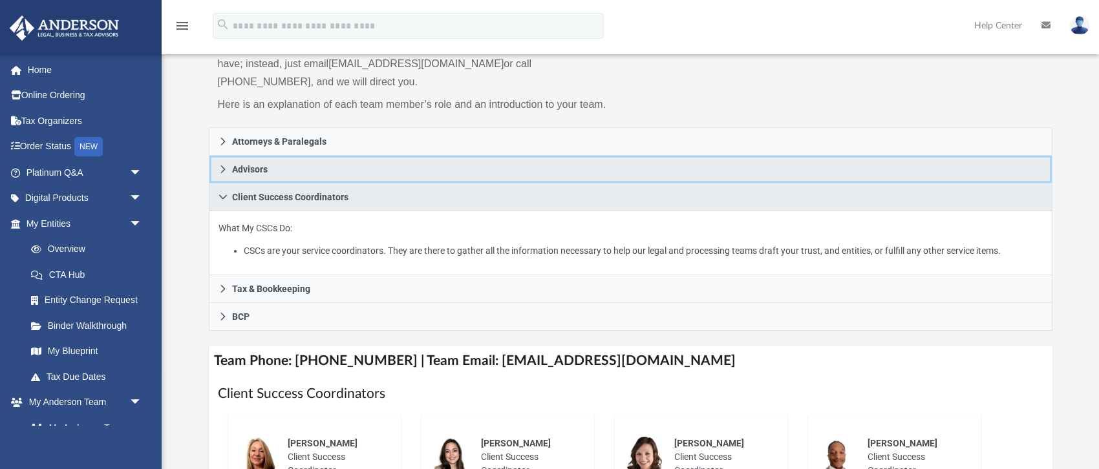
click at [225, 171] on icon at bounding box center [222, 169] width 9 height 9
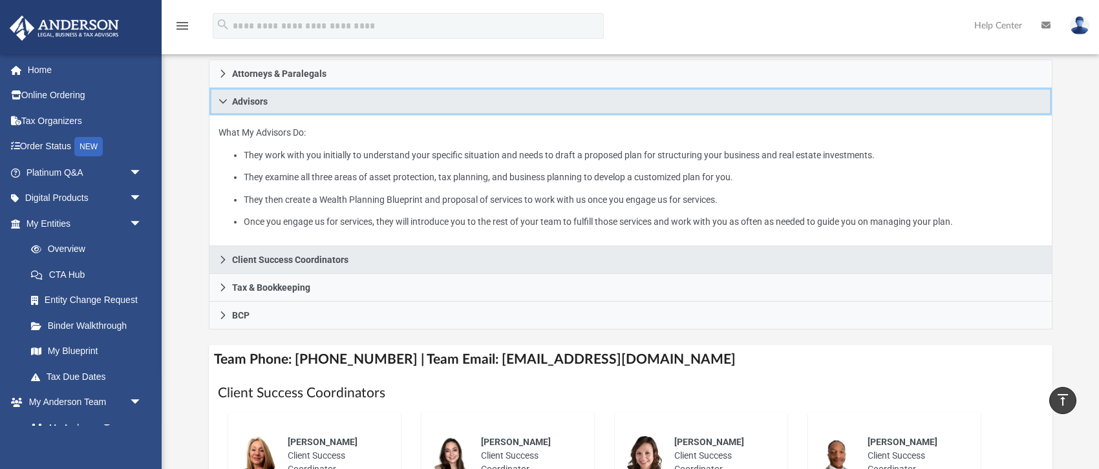
scroll to position [271, 0]
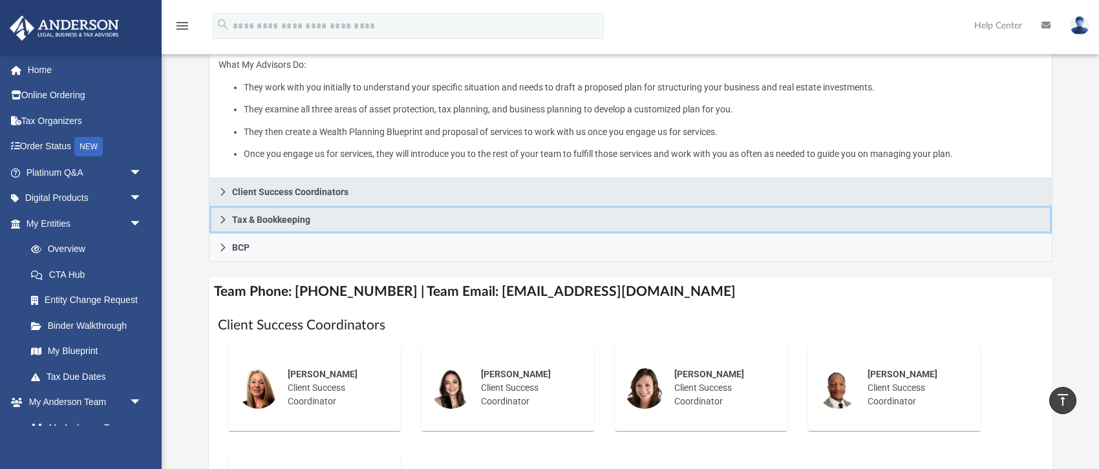
click at [217, 218] on link "Tax & Bookkeeping" at bounding box center [630, 220] width 843 height 28
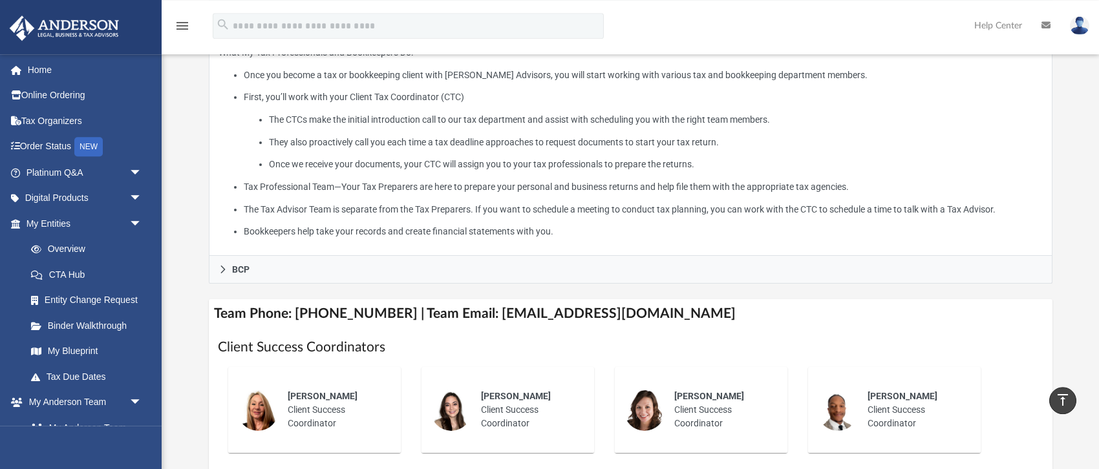
scroll to position [407, 0]
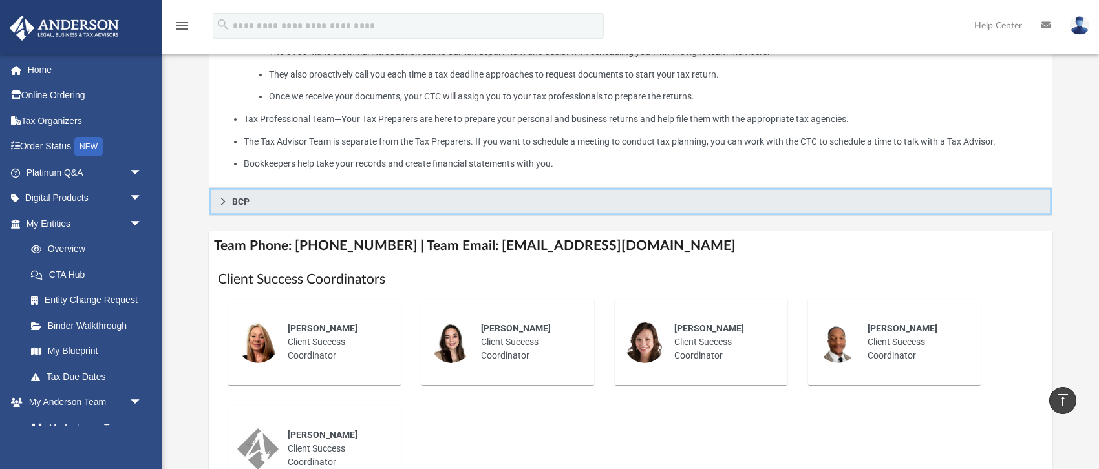
click at [222, 202] on icon at bounding box center [222, 201] width 9 height 9
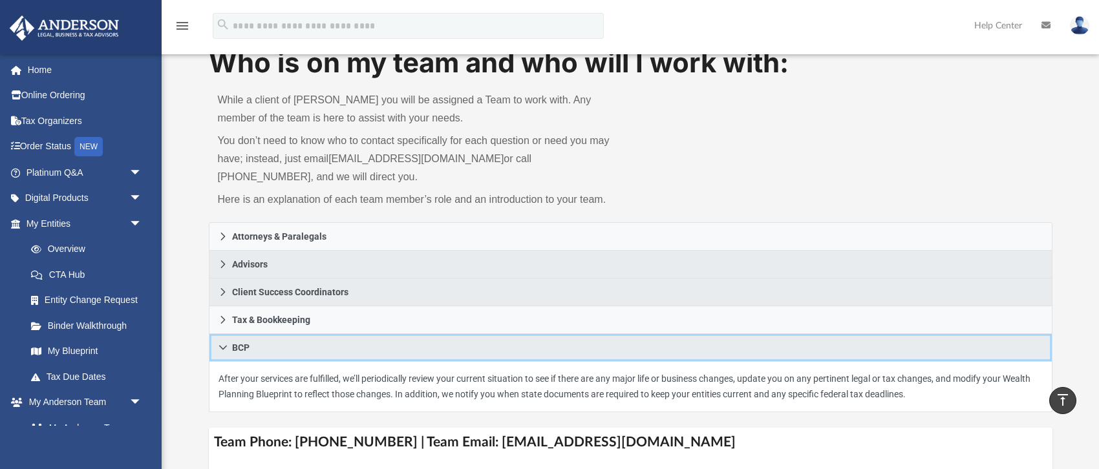
scroll to position [0, 0]
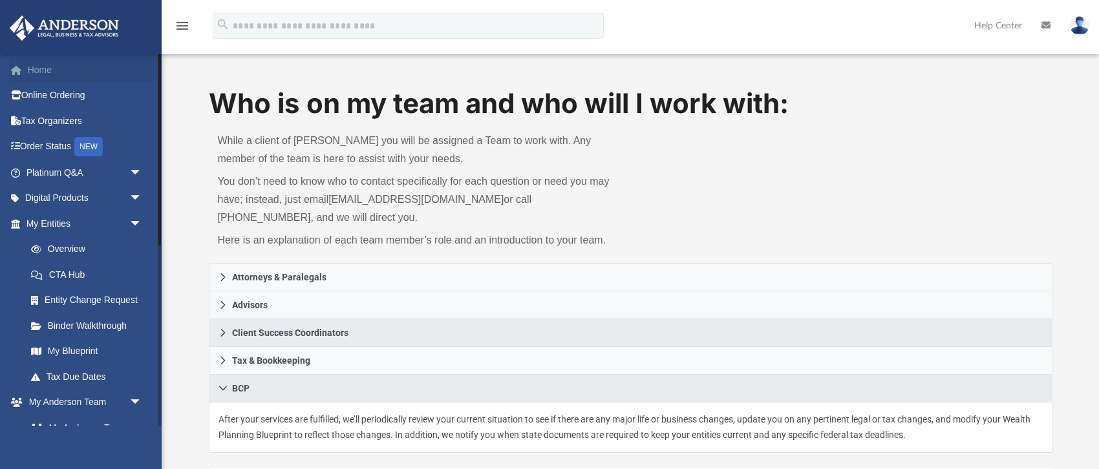
click at [44, 68] on link "Home" at bounding box center [85, 70] width 153 height 26
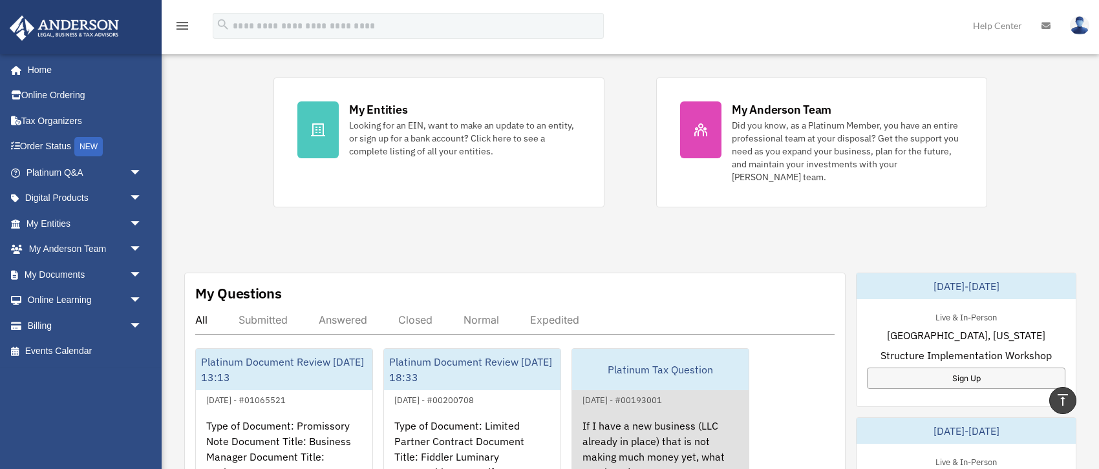
scroll to position [136, 0]
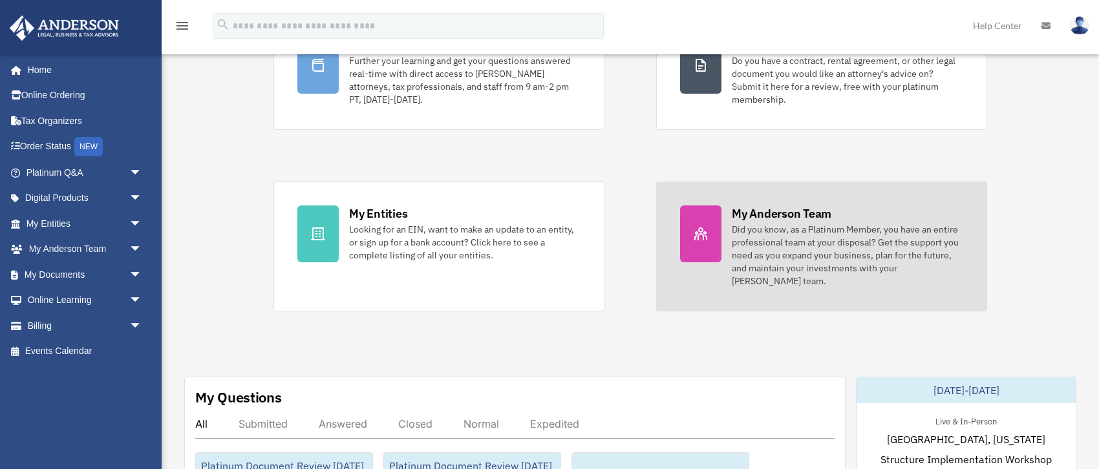
click at [817, 253] on div "Did you know, as a Platinum Member, you have an entire professional team at you…" at bounding box center [847, 255] width 231 height 65
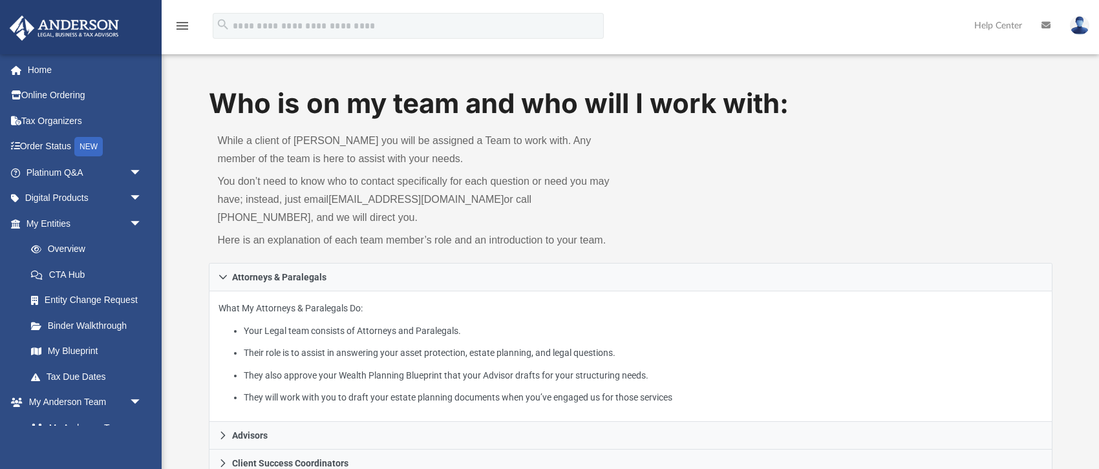
click at [1079, 26] on img at bounding box center [1078, 25] width 19 height 19
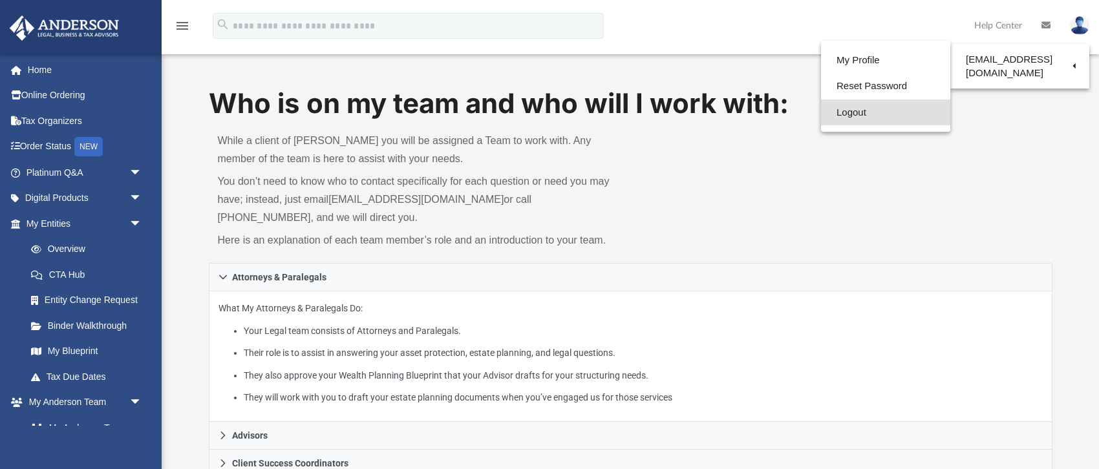
click at [821, 112] on link "Logout" at bounding box center [885, 113] width 129 height 26
